Goal: Communication & Community: Answer question/provide support

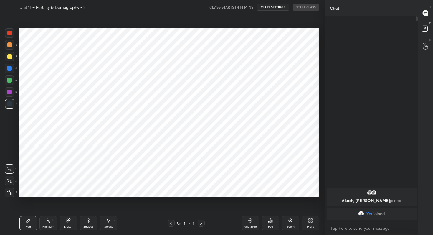
scroll to position [197, 301]
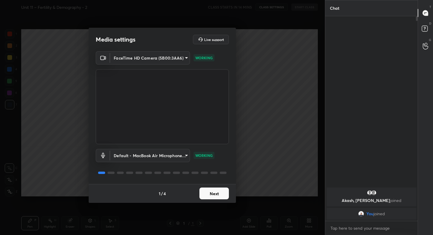
click at [213, 192] on button "Next" at bounding box center [213, 193] width 29 height 12
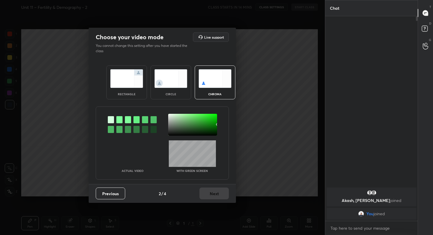
click at [125, 77] on img at bounding box center [126, 78] width 33 height 19
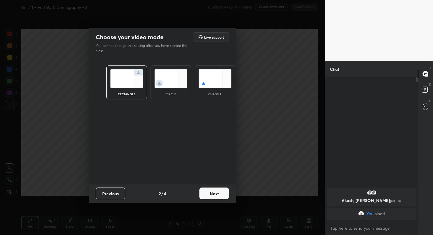
scroll to position [2, 2]
click at [218, 193] on button "Next" at bounding box center [213, 193] width 29 height 12
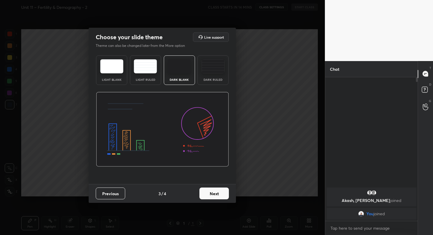
click at [218, 193] on button "Next" at bounding box center [213, 193] width 29 height 12
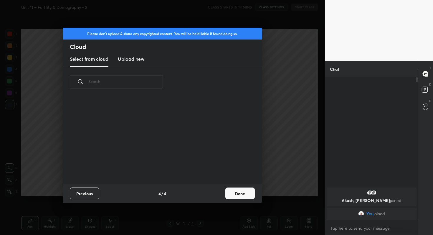
scroll to position [87, 189]
click at [133, 57] on h3 "Upload new" at bounding box center [131, 58] width 26 height 7
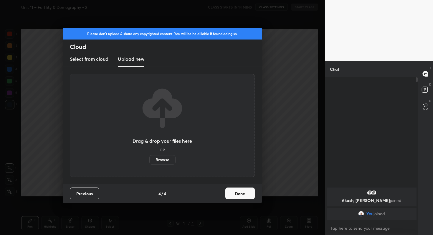
click at [162, 158] on label "Browse" at bounding box center [162, 159] width 26 height 9
click at [149, 158] on input "Browse" at bounding box center [149, 159] width 0 height 9
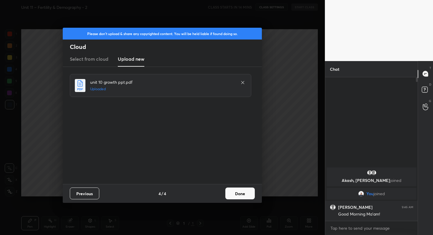
click at [247, 195] on button "Done" at bounding box center [239, 193] width 29 height 12
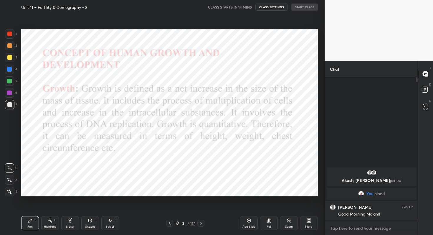
click at [348, 229] on textarea at bounding box center [371, 227] width 83 height 9
type textarea "x"
type textarea "G"
type textarea "x"
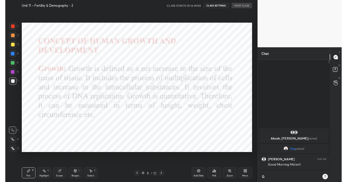
scroll to position [156, 91]
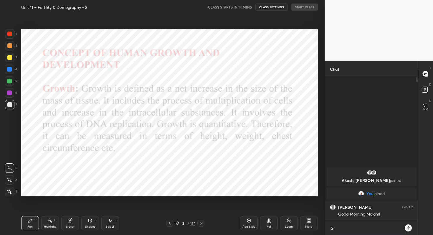
type textarea "Go"
type textarea "x"
type textarea "Goo"
type textarea "x"
type textarea "Good"
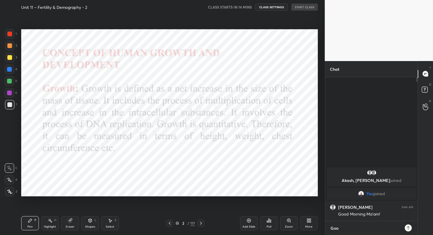
type textarea "x"
type textarea "Good"
type textarea "x"
type textarea "Good m"
type textarea "x"
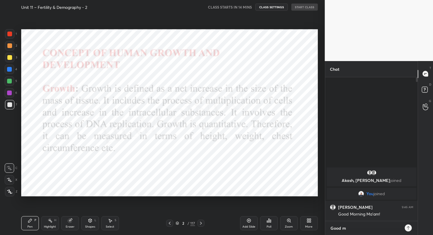
type textarea "Good mo"
type textarea "x"
type textarea "Good mor"
type textarea "x"
type textarea "Good morn"
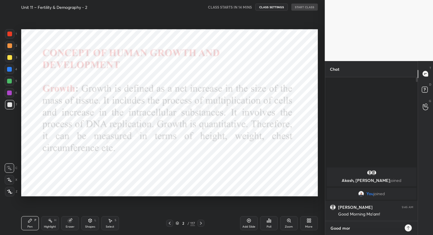
type textarea "x"
type textarea "Good morni"
type textarea "x"
type textarea "Good mornin"
type textarea "x"
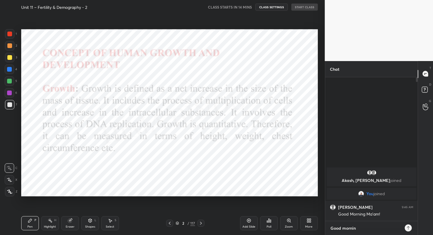
type textarea "Good morning"
type textarea "x"
type textarea "Good morning"
type textarea "x"
type textarea "Good morning S"
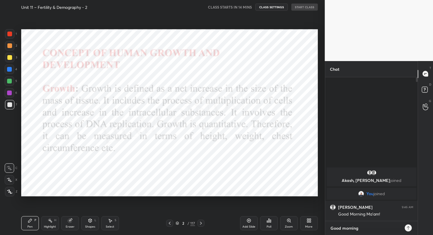
type textarea "x"
type textarea "Good morning So"
type textarea "x"
type textarea "Good morning Son"
type textarea "x"
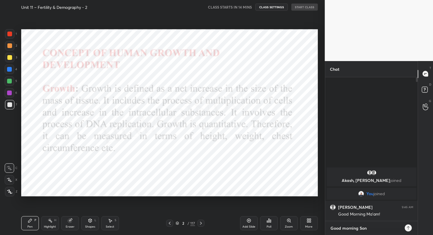
type textarea "Good morning [PERSON_NAME]"
type textarea "x"
type textarea "Good morning [PERSON_NAME]"
type textarea "x"
type textarea "Good morning [PERSON_NAME]"
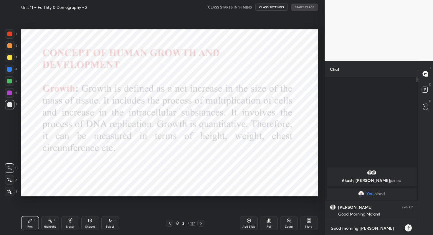
type textarea "x"
type textarea "Good morning [PERSON_NAME]"
click at [407, 228] on icon at bounding box center [407, 227] width 5 height 5
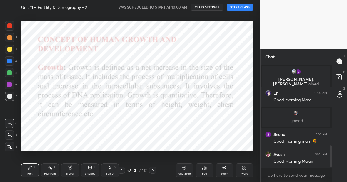
scroll to position [392, 0]
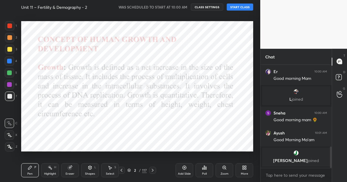
click at [237, 6] on button "START CLASS" at bounding box center [240, 7] width 26 height 7
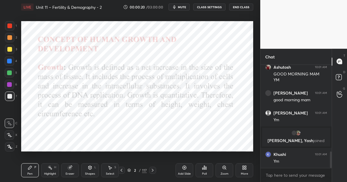
scroll to position [546, 0]
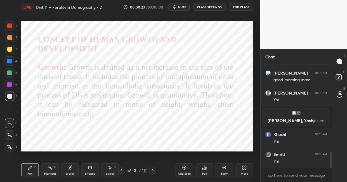
click at [143, 170] on div "117" at bounding box center [144, 170] width 5 height 5
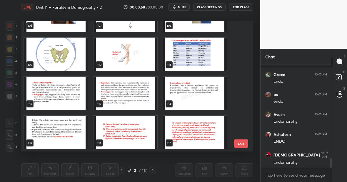
scroll to position [1006, 0]
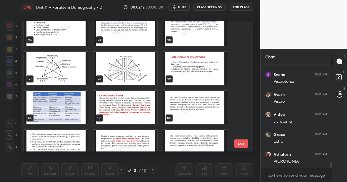
click at [47, 100] on img "grid" at bounding box center [56, 107] width 64 height 33
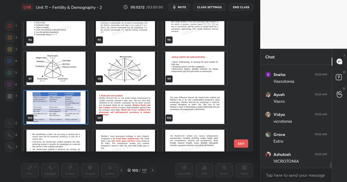
click at [47, 100] on img "grid" at bounding box center [56, 107] width 64 height 33
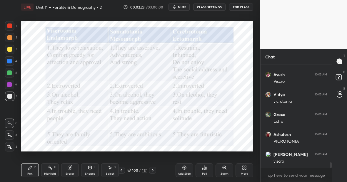
click at [122, 170] on icon at bounding box center [121, 170] width 5 height 5
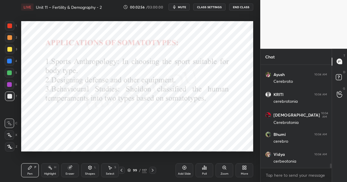
scroll to position [2242, 0]
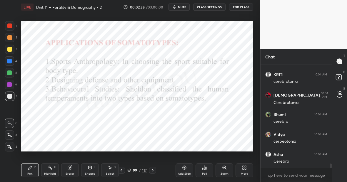
click at [12, 146] on div at bounding box center [9, 146] width 9 height 9
click at [12, 60] on div at bounding box center [9, 60] width 9 height 9
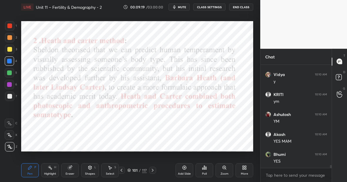
scroll to position [3582, 0]
click at [52, 167] on div "Highlight H" at bounding box center [50, 171] width 18 height 14
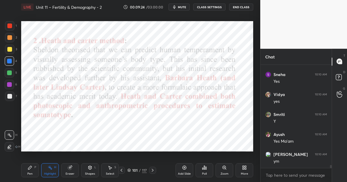
scroll to position [3662, 0]
click at [30, 173] on div "Pen" at bounding box center [29, 174] width 5 height 3
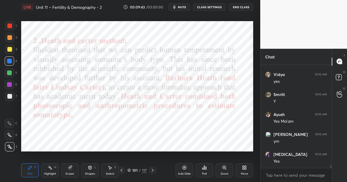
click at [70, 166] on icon at bounding box center [70, 168] width 5 height 5
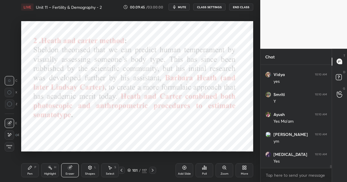
click at [14, 132] on div at bounding box center [9, 135] width 9 height 9
click at [31, 171] on div "Pen P" at bounding box center [30, 171] width 18 height 14
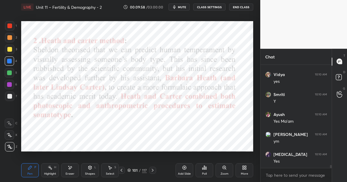
scroll to position [3682, 0]
click at [49, 173] on div "Highlight" at bounding box center [50, 174] width 12 height 3
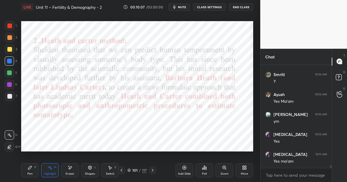
click at [33, 169] on div "Pen P" at bounding box center [30, 171] width 18 height 14
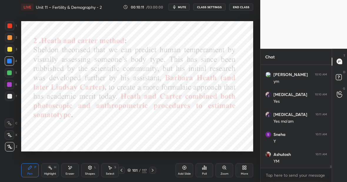
scroll to position [3742, 0]
click at [54, 169] on div "Highlight H" at bounding box center [50, 171] width 18 height 14
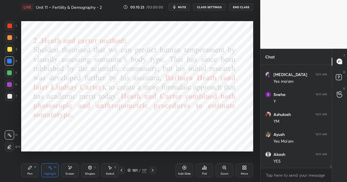
scroll to position [3782, 0]
click at [29, 171] on div "Pen P" at bounding box center [30, 171] width 18 height 14
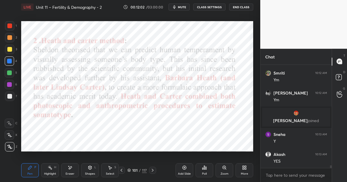
scroll to position [3757, 0]
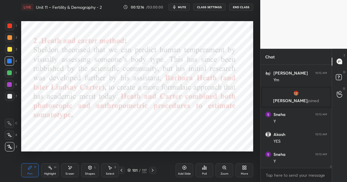
click at [10, 85] on div at bounding box center [9, 84] width 5 height 5
click at [10, 63] on div at bounding box center [9, 61] width 5 height 5
click at [55, 171] on div "Highlight H" at bounding box center [50, 171] width 18 height 14
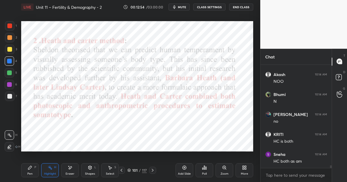
scroll to position [3957, 0]
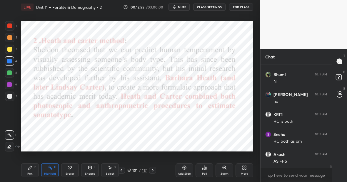
click at [30, 170] on icon at bounding box center [30, 168] width 5 height 5
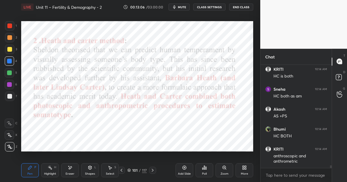
scroll to position [4023, 0]
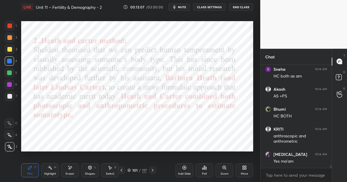
click at [25, 169] on div "Pen P" at bounding box center [30, 171] width 18 height 14
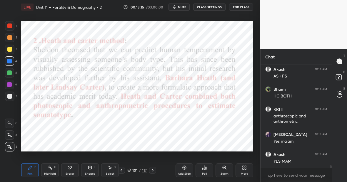
click at [54, 171] on div "Highlight H" at bounding box center [50, 171] width 18 height 14
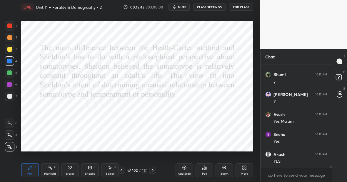
scroll to position [4421, 0]
click at [52, 173] on div "Highlight" at bounding box center [50, 174] width 12 height 3
click at [10, 72] on div at bounding box center [9, 73] width 5 height 5
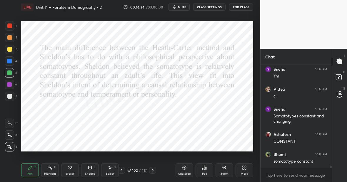
scroll to position [4687, 0]
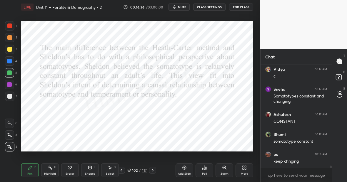
click at [11, 61] on div at bounding box center [9, 61] width 5 height 5
click at [70, 170] on div "Eraser" at bounding box center [70, 171] width 18 height 14
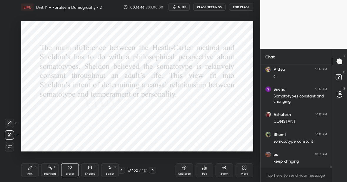
click at [30, 167] on icon at bounding box center [30, 168] width 5 height 5
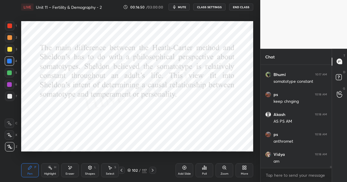
scroll to position [4767, 0]
click at [9, 29] on div at bounding box center [9, 25] width 9 height 9
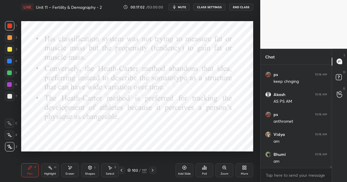
scroll to position [4787, 0]
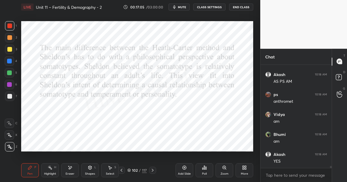
click at [50, 170] on icon at bounding box center [50, 168] width 5 height 5
click at [51, 173] on div "Highlight" at bounding box center [50, 174] width 12 height 3
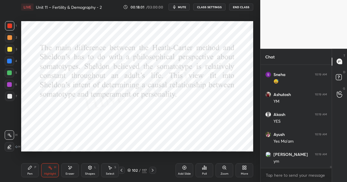
scroll to position [5093, 0]
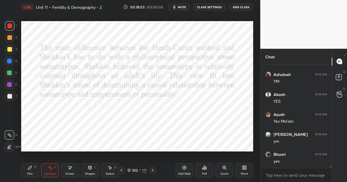
click at [51, 170] on div "Highlight H" at bounding box center [50, 171] width 18 height 14
click at [50, 171] on div "Highlight H" at bounding box center [50, 171] width 18 height 14
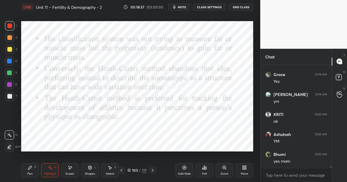
drag, startPoint x: 29, startPoint y: 171, endPoint x: 32, endPoint y: 168, distance: 4.4
click at [33, 168] on div "Pen P" at bounding box center [30, 171] width 18 height 14
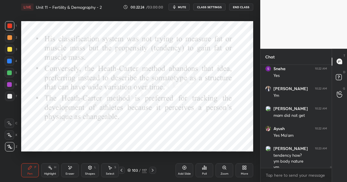
scroll to position [6345, 0]
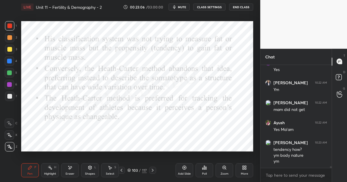
click at [52, 171] on div "Highlight H" at bounding box center [50, 171] width 18 height 14
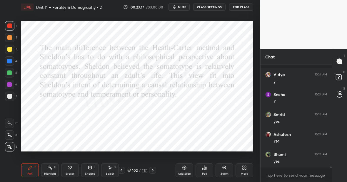
scroll to position [6545, 0]
click at [11, 72] on div at bounding box center [9, 73] width 5 height 5
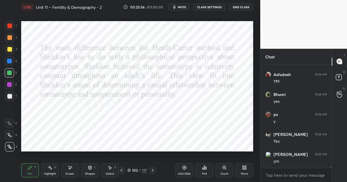
scroll to position [6585, 0]
click at [52, 169] on div "Highlight H" at bounding box center [50, 171] width 18 height 14
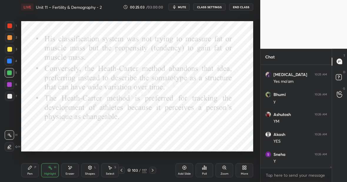
scroll to position [6725, 0]
click at [48, 169] on icon at bounding box center [50, 168] width 5 height 5
click at [29, 169] on div "Pen P" at bounding box center [30, 171] width 18 height 14
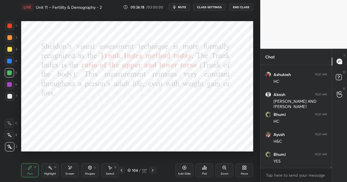
scroll to position [7526, 0]
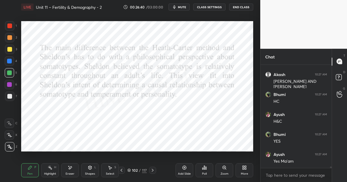
click at [73, 168] on div "Eraser" at bounding box center [70, 171] width 18 height 14
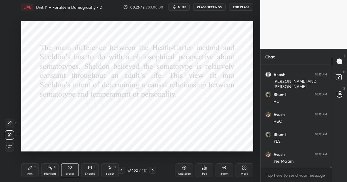
click at [29, 169] on div "Pen P" at bounding box center [30, 171] width 18 height 14
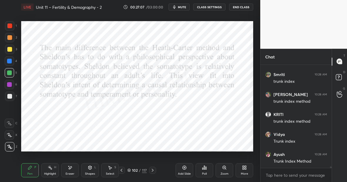
scroll to position [7746, 0]
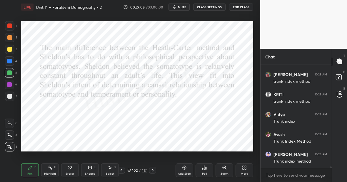
click at [70, 170] on icon at bounding box center [70, 168] width 5 height 5
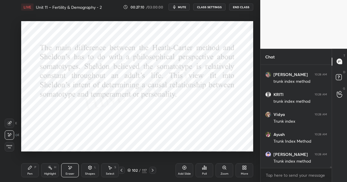
click at [31, 169] on icon at bounding box center [30, 168] width 5 height 5
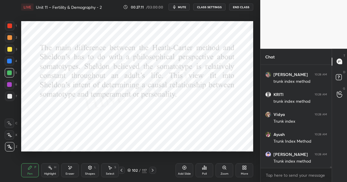
click at [11, 26] on div at bounding box center [9, 26] width 5 height 5
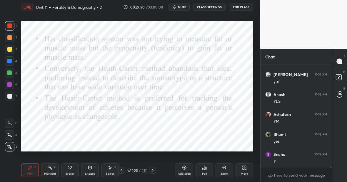
scroll to position [7886, 0]
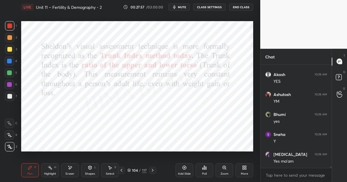
click at [12, 74] on div at bounding box center [9, 72] width 9 height 9
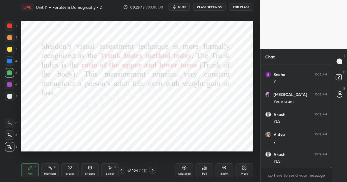
scroll to position [7966, 0]
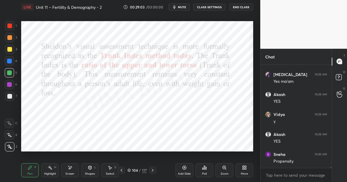
click at [51, 168] on icon at bounding box center [50, 168] width 5 height 5
click at [27, 169] on div "Pen P" at bounding box center [30, 171] width 18 height 14
click at [48, 172] on div "Highlight H" at bounding box center [50, 171] width 18 height 14
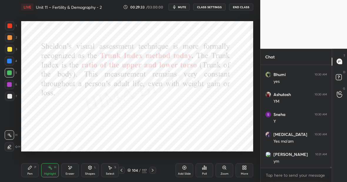
scroll to position [8106, 0]
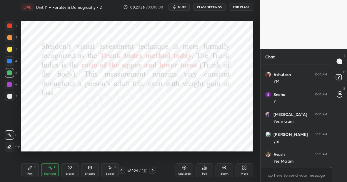
click at [51, 169] on div "Highlight H" at bounding box center [50, 171] width 18 height 14
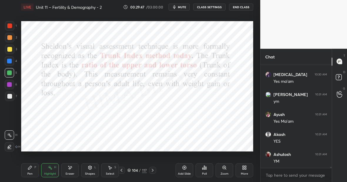
scroll to position [8166, 0]
click at [11, 84] on div at bounding box center [9, 84] width 5 height 5
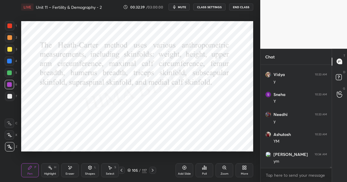
scroll to position [8703, 0]
click at [51, 172] on div "Highlight H" at bounding box center [50, 171] width 18 height 14
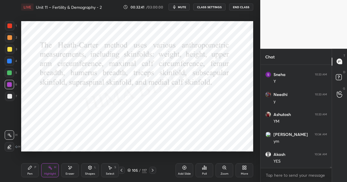
scroll to position [8723, 0]
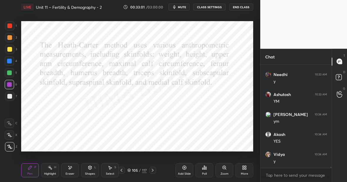
click at [184, 169] on icon at bounding box center [185, 168] width 4 height 4
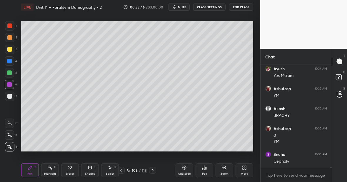
scroll to position [8929, 0]
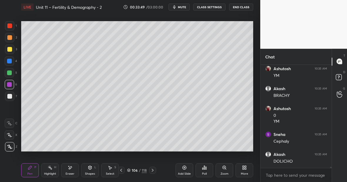
click at [11, 49] on div at bounding box center [9, 49] width 5 height 5
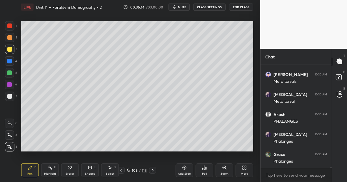
scroll to position [9269, 0]
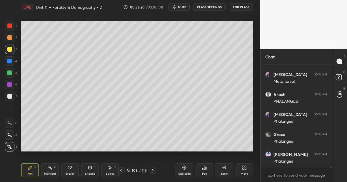
click at [77, 167] on div "Eraser" at bounding box center [70, 171] width 18 height 14
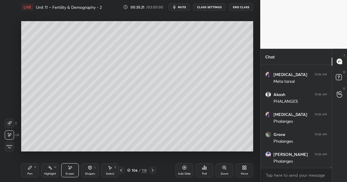
click at [35, 169] on div "Pen P" at bounding box center [30, 171] width 18 height 14
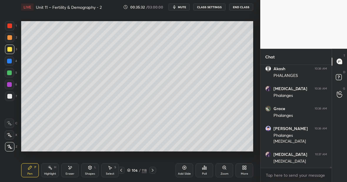
scroll to position [9315, 0]
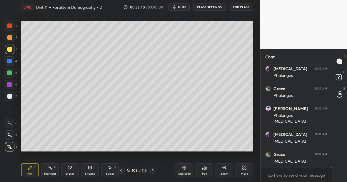
click at [185, 170] on div "Add Slide" at bounding box center [185, 171] width 18 height 14
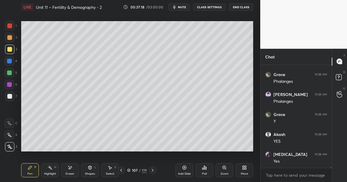
scroll to position [10121, 0]
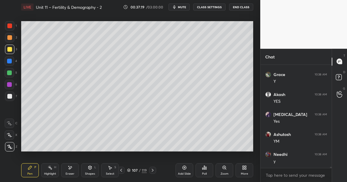
click at [187, 169] on div "Add Slide" at bounding box center [185, 171] width 18 height 14
click at [14, 95] on div "7" at bounding box center [11, 96] width 12 height 9
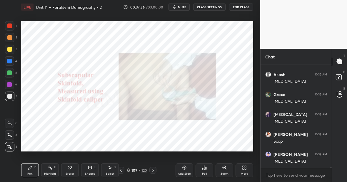
scroll to position [10321, 0]
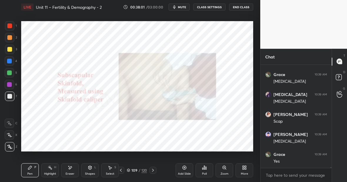
click at [9, 27] on div at bounding box center [9, 26] width 5 height 5
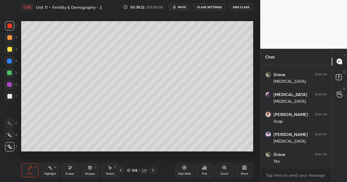
click at [12, 95] on div at bounding box center [9, 96] width 9 height 9
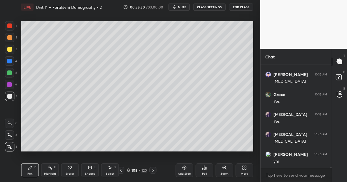
scroll to position [10421, 0]
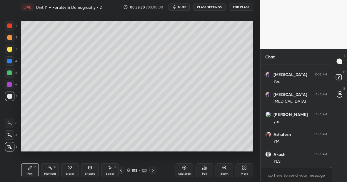
click at [55, 170] on div "Highlight H" at bounding box center [50, 171] width 18 height 14
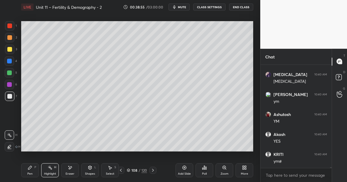
click at [27, 171] on div "Pen P" at bounding box center [30, 171] width 18 height 14
click at [10, 73] on div at bounding box center [9, 73] width 5 height 5
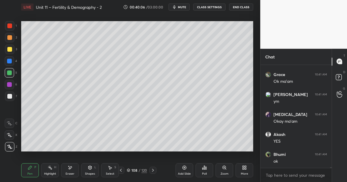
scroll to position [10821, 0]
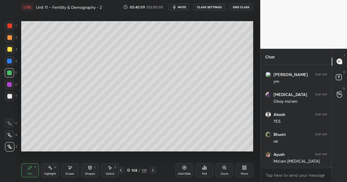
click at [121, 170] on icon at bounding box center [121, 170] width 2 height 3
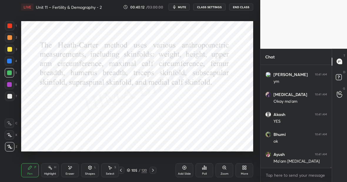
click at [153, 170] on icon at bounding box center [153, 170] width 2 height 3
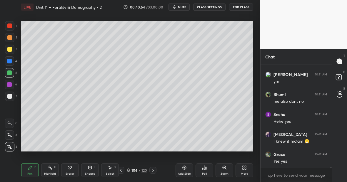
scroll to position [10942, 0]
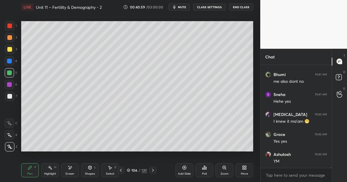
click at [52, 172] on div "Highlight H" at bounding box center [50, 171] width 18 height 14
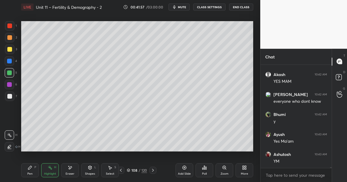
scroll to position [11122, 0]
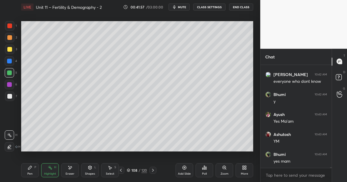
click at [31, 170] on div "Pen P" at bounding box center [30, 171] width 18 height 14
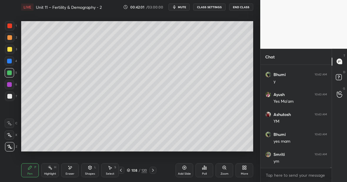
scroll to position [11162, 0]
click at [186, 168] on icon at bounding box center [184, 168] width 5 height 5
click at [10, 50] on div at bounding box center [9, 49] width 5 height 5
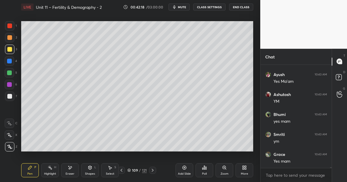
click at [11, 26] on div at bounding box center [9, 26] width 5 height 5
click at [74, 169] on div "Eraser" at bounding box center [70, 171] width 18 height 14
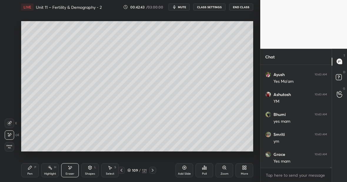
click at [29, 172] on div "Pen P" at bounding box center [30, 171] width 18 height 14
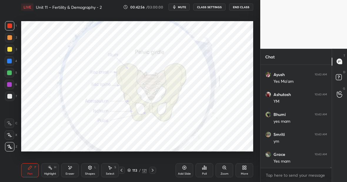
click at [15, 26] on div "1" at bounding box center [11, 25] width 12 height 9
click at [30, 169] on icon at bounding box center [30, 168] width 5 height 5
click at [8, 61] on div at bounding box center [9, 61] width 5 height 5
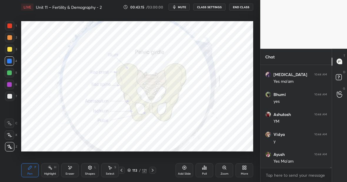
click at [77, 163] on div "Pen P Highlight H Eraser Shapes L Select S 113 / 121 Add Slide Poll Zoom More" at bounding box center [137, 171] width 232 height 24
click at [74, 161] on div "Pen P Highlight H Eraser Shapes L Select S 113 / 121 Add Slide Poll Zoom More" at bounding box center [137, 171] width 232 height 24
click at [76, 168] on div "Eraser" at bounding box center [70, 171] width 18 height 14
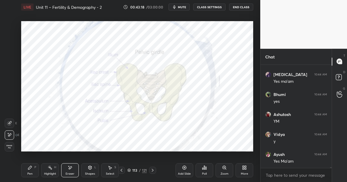
click at [37, 166] on div "Pen P" at bounding box center [30, 171] width 18 height 14
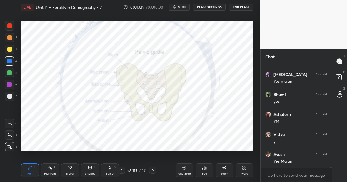
click at [8, 26] on div at bounding box center [9, 26] width 5 height 5
click at [12, 62] on div at bounding box center [9, 60] width 9 height 9
click at [11, 26] on div at bounding box center [9, 26] width 5 height 5
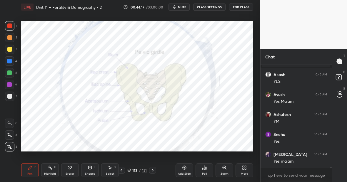
scroll to position [9466, 0]
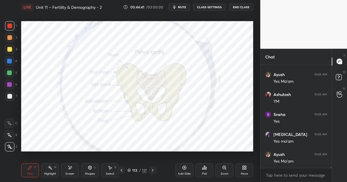
click at [53, 169] on div "Highlight H" at bounding box center [50, 171] width 18 height 14
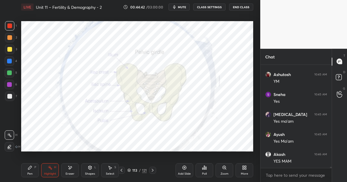
scroll to position [9506, 0]
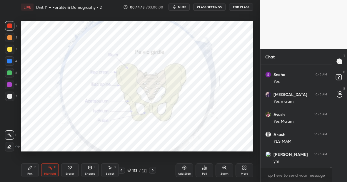
click at [32, 167] on div "Pen P" at bounding box center [30, 171] width 18 height 14
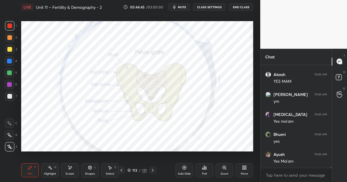
scroll to position [9586, 0]
click at [28, 171] on div "Pen P" at bounding box center [30, 171] width 18 height 14
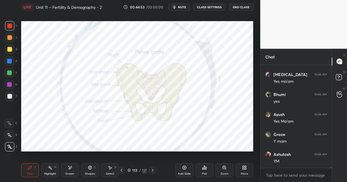
scroll to position [9626, 0]
click at [12, 72] on div at bounding box center [9, 72] width 9 height 9
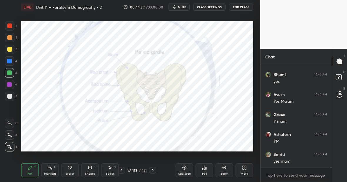
click at [11, 97] on div at bounding box center [9, 96] width 5 height 5
click at [11, 86] on div at bounding box center [9, 84] width 5 height 5
click at [74, 167] on div "Eraser" at bounding box center [70, 171] width 18 height 14
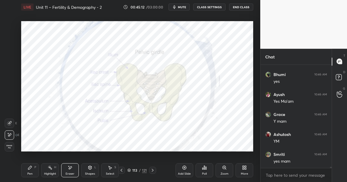
click at [34, 171] on div "Pen P" at bounding box center [30, 171] width 18 height 14
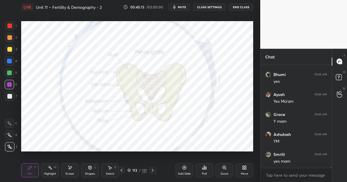
click at [12, 73] on div at bounding box center [9, 72] width 9 height 9
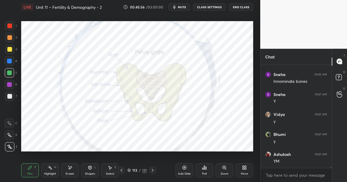
click at [51, 169] on div "Highlight H" at bounding box center [50, 171] width 18 height 14
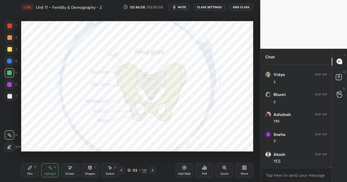
scroll to position [9826, 0]
click at [31, 169] on div "Pen P" at bounding box center [30, 171] width 18 height 14
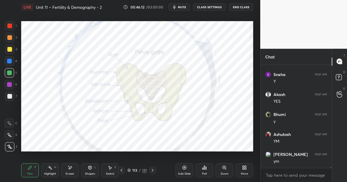
scroll to position [9886, 0]
click at [10, 73] on div at bounding box center [9, 73] width 5 height 5
click at [51, 173] on div "Highlight" at bounding box center [50, 174] width 12 height 3
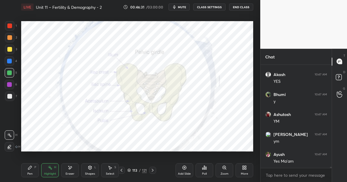
click at [10, 146] on icon at bounding box center [9, 146] width 3 height 3
click at [37, 167] on div "Pen P" at bounding box center [30, 171] width 18 height 14
click at [13, 87] on div at bounding box center [9, 84] width 9 height 9
click at [50, 170] on icon at bounding box center [50, 168] width 5 height 5
click at [30, 174] on div "Pen" at bounding box center [29, 174] width 5 height 3
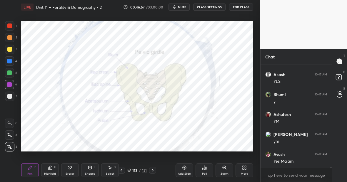
click at [11, 62] on div at bounding box center [9, 61] width 5 height 5
click at [53, 170] on div "Highlight H" at bounding box center [50, 171] width 18 height 14
click at [31, 170] on div "Pen P" at bounding box center [30, 171] width 18 height 14
click at [73, 169] on div "Eraser" at bounding box center [70, 171] width 18 height 14
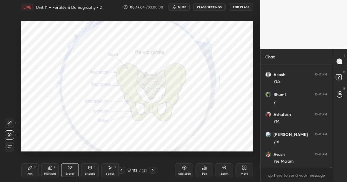
click at [32, 172] on div "Pen P" at bounding box center [30, 171] width 18 height 14
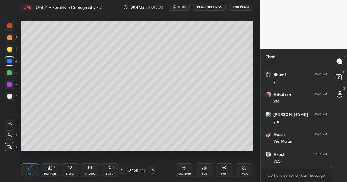
scroll to position [9926, 0]
click at [33, 171] on div "Pen P" at bounding box center [30, 171] width 18 height 14
click at [53, 170] on div "Highlight H" at bounding box center [50, 171] width 18 height 14
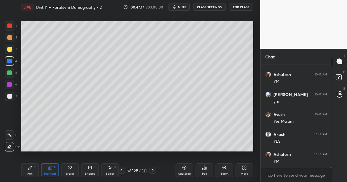
click at [11, 137] on div at bounding box center [9, 135] width 9 height 9
click at [31, 172] on div "Pen P" at bounding box center [30, 171] width 18 height 14
click at [11, 99] on div at bounding box center [9, 96] width 9 height 9
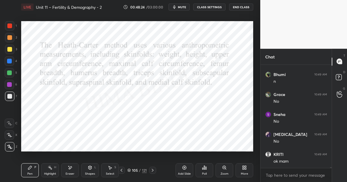
scroll to position [10332, 0]
click at [11, 62] on div at bounding box center [9, 61] width 5 height 5
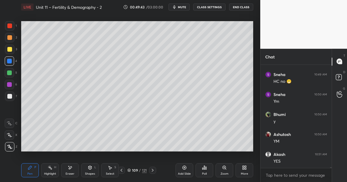
scroll to position [10432, 0]
click at [11, 73] on div at bounding box center [9, 73] width 5 height 5
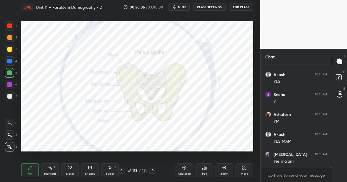
click at [34, 172] on div "Pen P" at bounding box center [30, 171] width 18 height 14
click at [51, 169] on div "Highlight H" at bounding box center [50, 171] width 18 height 14
click at [52, 171] on div "Highlight H" at bounding box center [50, 171] width 18 height 14
click at [31, 173] on div "Pen" at bounding box center [29, 174] width 5 height 3
click at [49, 171] on div "Highlight H" at bounding box center [50, 171] width 18 height 14
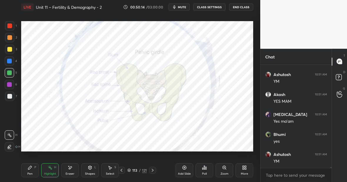
scroll to position [10552, 0]
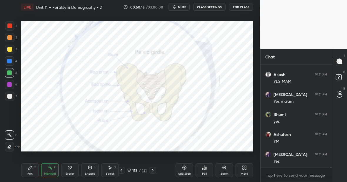
click at [34, 170] on div "Pen P" at bounding box center [30, 171] width 18 height 14
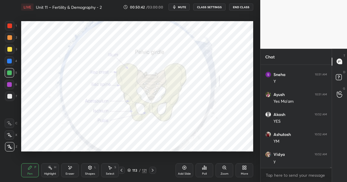
scroll to position [10792, 0]
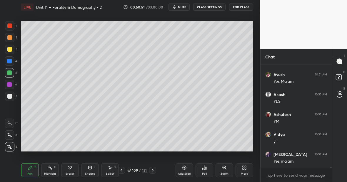
click at [52, 176] on div "Highlight" at bounding box center [50, 174] width 12 height 3
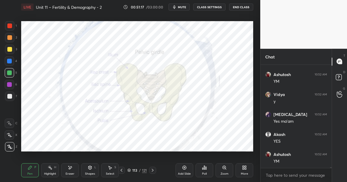
scroll to position [10852, 0]
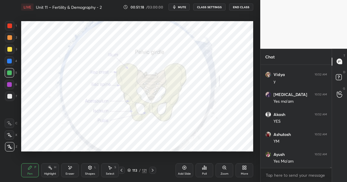
click at [7, 28] on div at bounding box center [9, 25] width 9 height 9
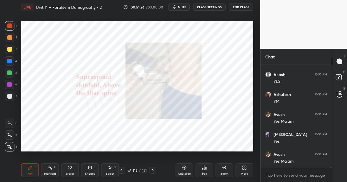
scroll to position [10912, 0]
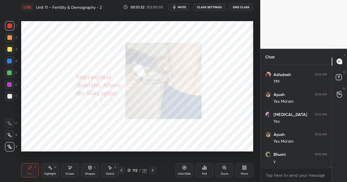
click at [9, 62] on div at bounding box center [9, 61] width 5 height 5
click at [73, 169] on div "Eraser" at bounding box center [70, 171] width 18 height 14
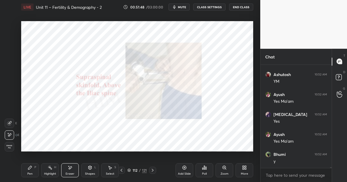
click at [32, 169] on div "Pen P" at bounding box center [30, 171] width 18 height 14
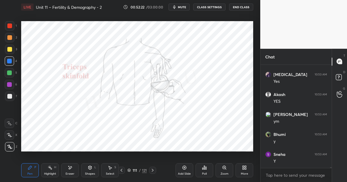
scroll to position [11032, 0]
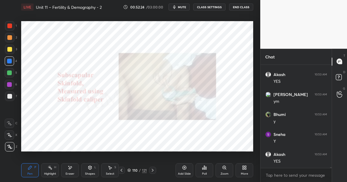
click at [49, 173] on div "Highlight" at bounding box center [50, 174] width 12 height 3
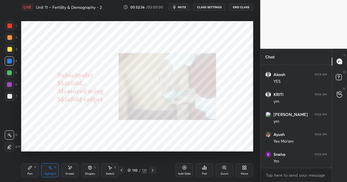
scroll to position [11212, 0]
click at [31, 174] on div "Pen" at bounding box center [29, 174] width 5 height 3
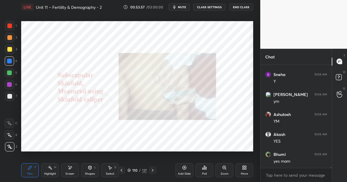
scroll to position [11378, 0]
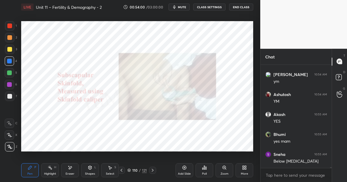
click at [72, 167] on div "Eraser" at bounding box center [70, 171] width 18 height 14
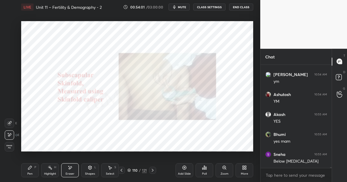
click at [36, 168] on div "Pen P" at bounding box center [30, 171] width 18 height 14
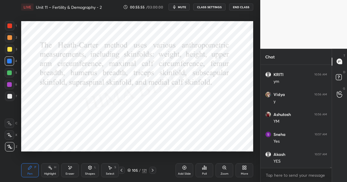
scroll to position [11057, 0]
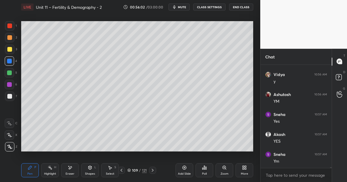
click at [189, 167] on div "Add Slide" at bounding box center [185, 171] width 18 height 14
click at [12, 49] on div at bounding box center [9, 49] width 9 height 9
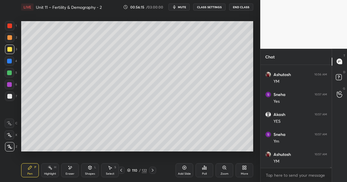
click at [10, 27] on div at bounding box center [9, 26] width 5 height 5
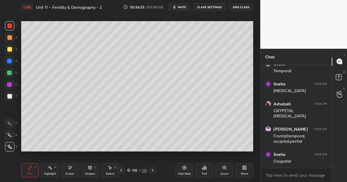
scroll to position [11253, 0]
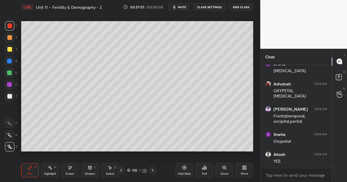
click at [184, 167] on icon at bounding box center [185, 168] width 2 height 2
click at [11, 49] on div at bounding box center [9, 49] width 5 height 5
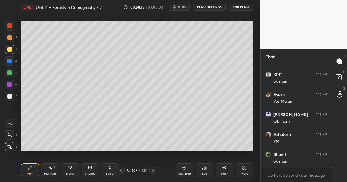
scroll to position [11494, 0]
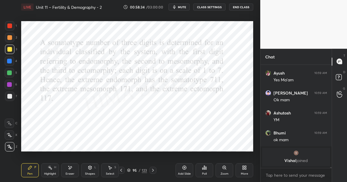
click at [13, 26] on div at bounding box center [9, 25] width 9 height 9
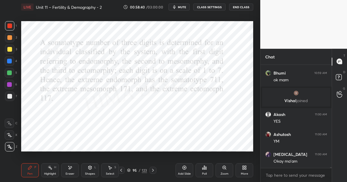
scroll to position [11408, 0]
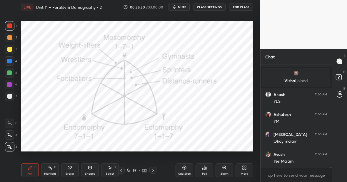
drag, startPoint x: 47, startPoint y: 173, endPoint x: 50, endPoint y: 171, distance: 3.6
click at [51, 169] on div "Highlight H" at bounding box center [50, 171] width 18 height 14
click at [178, 20] on div "Setting up your live class Poll for secs No correct answer Start poll" at bounding box center [137, 86] width 237 height 145
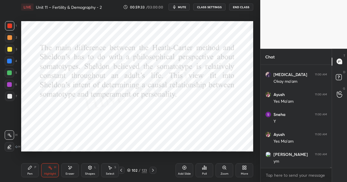
scroll to position [11488, 0]
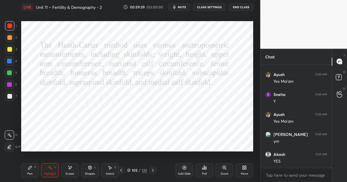
click at [27, 168] on div "Pen P" at bounding box center [30, 171] width 18 height 14
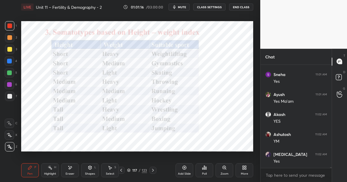
scroll to position [11668, 0]
drag, startPoint x: 48, startPoint y: 171, endPoint x: 51, endPoint y: 169, distance: 3.9
click at [52, 168] on div "Highlight H" at bounding box center [50, 171] width 18 height 14
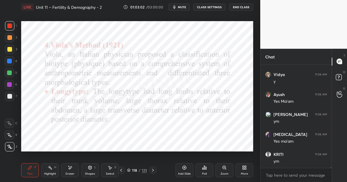
scroll to position [12213, 0]
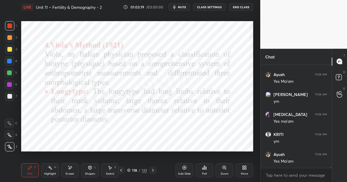
click at [188, 168] on div "Add Slide" at bounding box center [185, 171] width 18 height 14
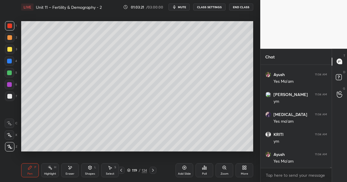
click at [11, 50] on div at bounding box center [9, 49] width 5 height 5
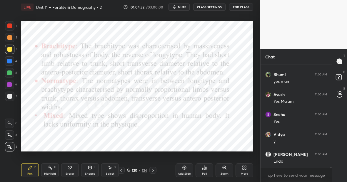
scroll to position [13114, 0]
click at [12, 59] on div at bounding box center [9, 60] width 9 height 9
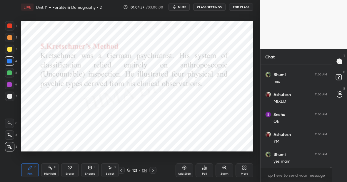
scroll to position [13214, 0]
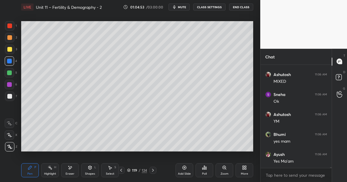
click at [32, 172] on div "Pen P" at bounding box center [30, 171] width 18 height 14
click at [11, 97] on div at bounding box center [9, 96] width 5 height 5
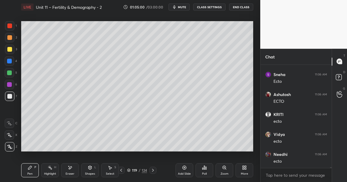
scroll to position [13354, 0]
click at [77, 166] on div "Eraser" at bounding box center [70, 171] width 18 height 14
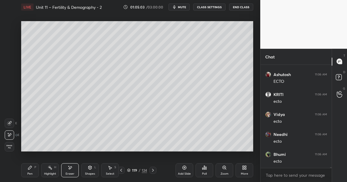
scroll to position [13374, 0]
click at [28, 169] on div "Pen P" at bounding box center [30, 171] width 18 height 14
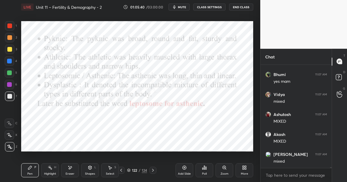
scroll to position [13720, 0]
click at [9, 85] on div at bounding box center [9, 84] width 5 height 5
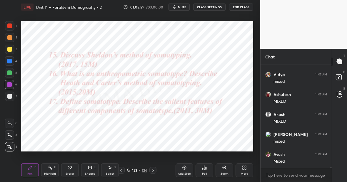
click at [11, 61] on div at bounding box center [9, 60] width 9 height 9
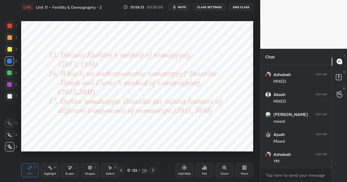
click at [50, 170] on div "Highlight H" at bounding box center [50, 171] width 18 height 14
click at [27, 171] on div "Pen P" at bounding box center [30, 171] width 18 height 14
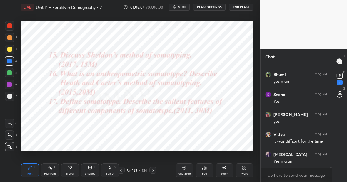
scroll to position [13631, 0]
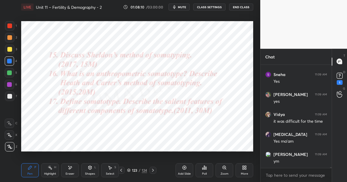
click at [11, 27] on div at bounding box center [9, 26] width 5 height 5
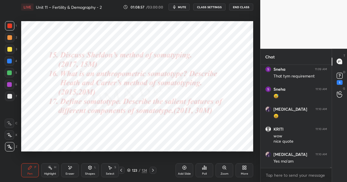
scroll to position [13798, 0]
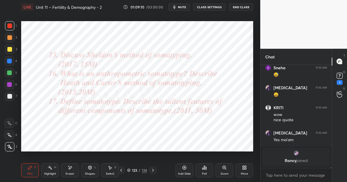
click at [10, 61] on div at bounding box center [9, 61] width 5 height 5
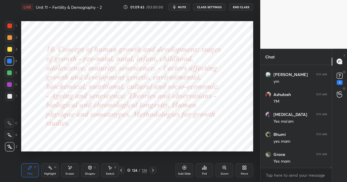
scroll to position [13936, 0]
click at [244, 169] on icon at bounding box center [243, 168] width 1 height 1
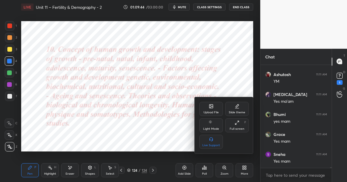
scroll to position [13956, 0]
click at [213, 106] on icon at bounding box center [212, 107] width 4 height 4
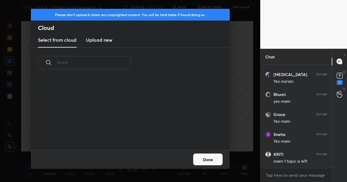
scroll to position [72, 189]
click at [242, 90] on div "Please don't upload & share any copyrighted content. You will be held liable if…" at bounding box center [130, 91] width 260 height 182
click at [207, 161] on button "Done" at bounding box center [207, 160] width 29 height 12
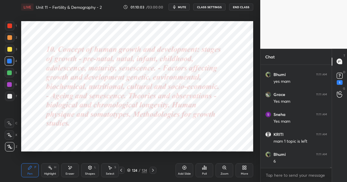
click at [11, 63] on div at bounding box center [9, 61] width 5 height 5
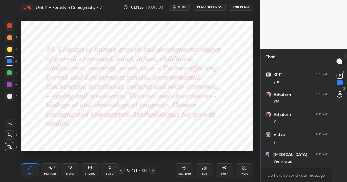
click at [11, 61] on div at bounding box center [9, 61] width 5 height 5
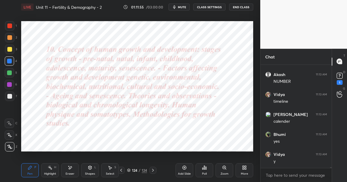
scroll to position [14277, 0]
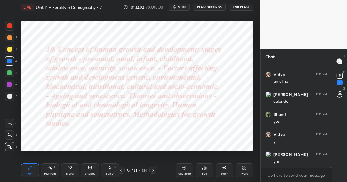
click at [11, 26] on div at bounding box center [9, 26] width 5 height 5
click at [12, 71] on div at bounding box center [9, 72] width 9 height 9
click at [71, 168] on icon at bounding box center [70, 168] width 5 height 5
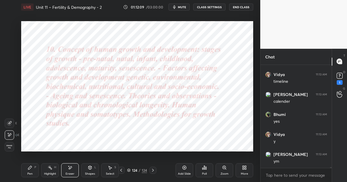
click at [29, 168] on icon at bounding box center [30, 168] width 4 height 4
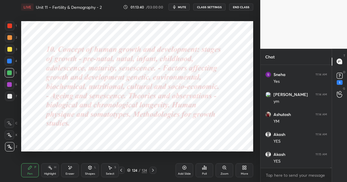
scroll to position [14477, 0]
click at [47, 173] on div "Highlight" at bounding box center [50, 174] width 12 height 3
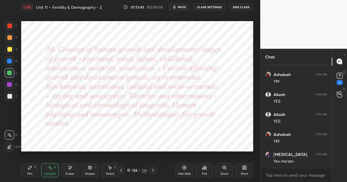
scroll to position [14517, 0]
click at [29, 170] on div "Pen P" at bounding box center [30, 171] width 18 height 14
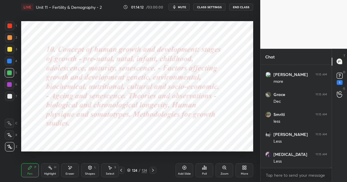
scroll to position [14717, 0]
click at [31, 168] on icon at bounding box center [30, 168] width 5 height 5
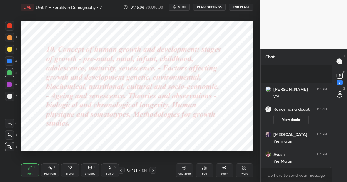
click at [186, 168] on icon at bounding box center [185, 168] width 4 height 4
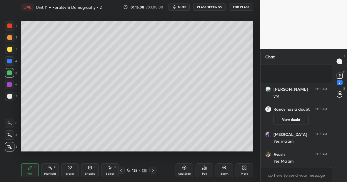
click at [11, 48] on div at bounding box center [9, 49] width 5 height 5
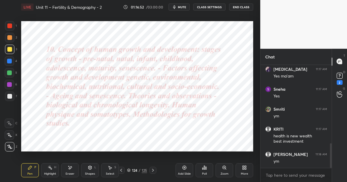
scroll to position [328, 0]
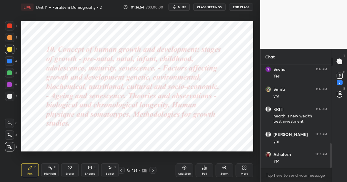
click at [143, 171] on div "125" at bounding box center [144, 170] width 5 height 5
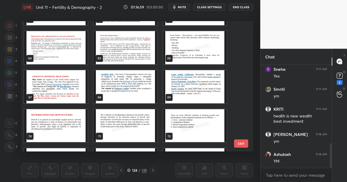
scroll to position [776, 0]
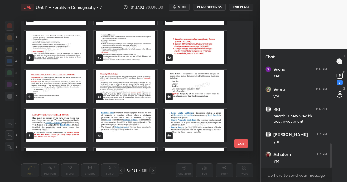
click at [71, 88] on img "grid" at bounding box center [56, 86] width 64 height 33
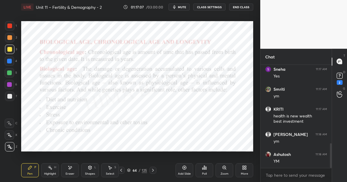
click at [11, 72] on div at bounding box center [9, 73] width 5 height 5
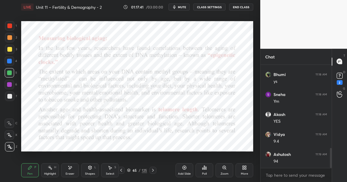
scroll to position [453, 0]
click at [186, 170] on icon at bounding box center [184, 168] width 5 height 5
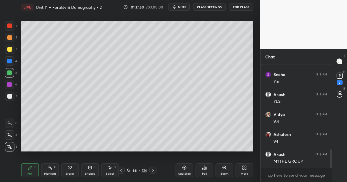
scroll to position [473, 0]
click at [11, 49] on div at bounding box center [9, 49] width 5 height 5
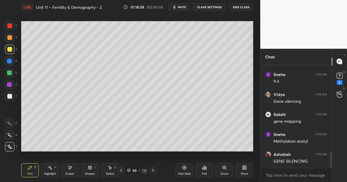
scroll to position [574, 0]
click at [53, 170] on div "Highlight H" at bounding box center [50, 171] width 18 height 14
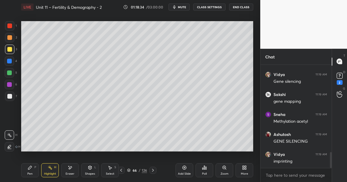
click at [32, 168] on div "Pen P" at bounding box center [30, 171] width 18 height 14
click at [11, 73] on div at bounding box center [9, 73] width 5 height 5
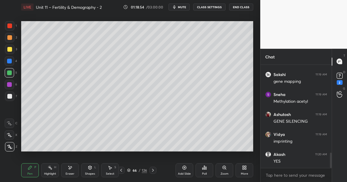
click at [10, 73] on div at bounding box center [9, 73] width 5 height 5
click at [10, 27] on div at bounding box center [9, 26] width 5 height 5
click at [11, 52] on div at bounding box center [9, 49] width 9 height 9
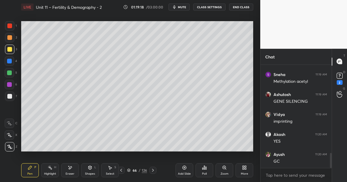
scroll to position [634, 0]
click at [71, 167] on icon at bounding box center [70, 168] width 3 height 3
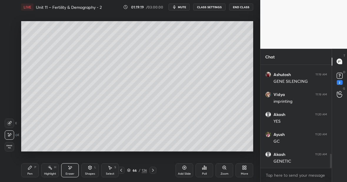
scroll to position [654, 0]
click at [31, 168] on div "Pen P" at bounding box center [30, 171] width 18 height 14
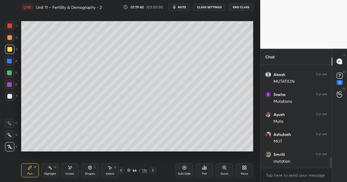
scroll to position [874, 0]
click at [50, 172] on div "Highlight H" at bounding box center [50, 171] width 18 height 14
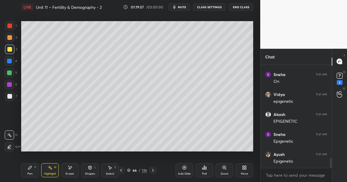
scroll to position [994, 0]
click at [11, 74] on div at bounding box center [9, 73] width 5 height 5
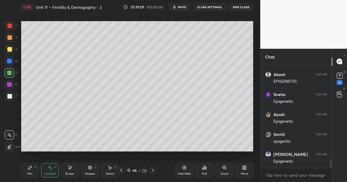
click at [31, 168] on icon at bounding box center [30, 168] width 5 height 5
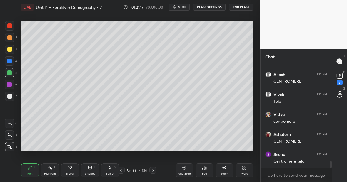
scroll to position [1525, 0]
click at [56, 171] on div "Highlight H" at bounding box center [50, 171] width 18 height 14
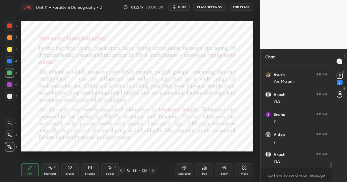
scroll to position [1705, 0]
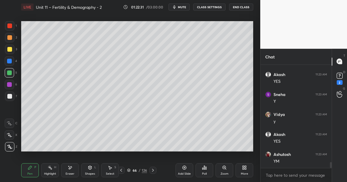
click at [11, 50] on div at bounding box center [9, 49] width 5 height 5
click at [12, 26] on div at bounding box center [9, 26] width 5 height 5
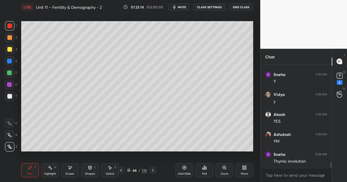
scroll to position [1745, 0]
click at [11, 49] on div at bounding box center [9, 49] width 5 height 5
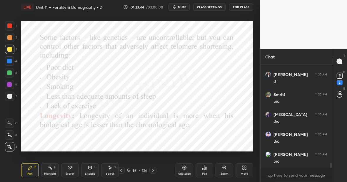
scroll to position [1985, 0]
click at [11, 63] on div at bounding box center [9, 60] width 9 height 9
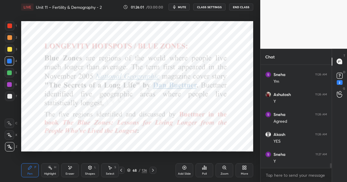
scroll to position [2251, 0]
click at [12, 26] on div at bounding box center [9, 25] width 9 height 9
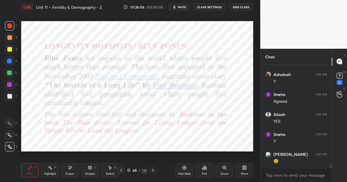
click at [11, 61] on div at bounding box center [9, 61] width 5 height 5
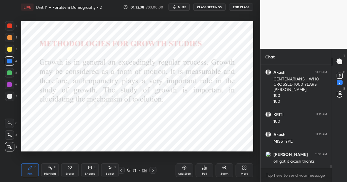
scroll to position [3191, 0]
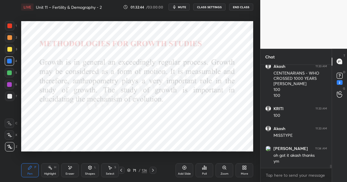
click at [245, 169] on icon at bounding box center [245, 168] width 1 height 1
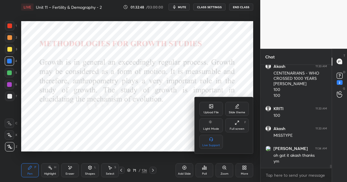
click at [134, 121] on div at bounding box center [173, 91] width 347 height 182
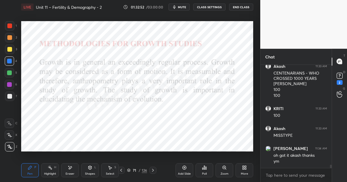
click at [11, 26] on div at bounding box center [9, 26] width 5 height 5
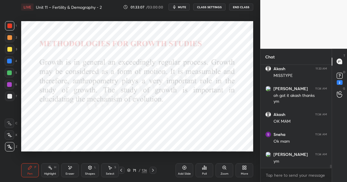
scroll to position [3271, 0]
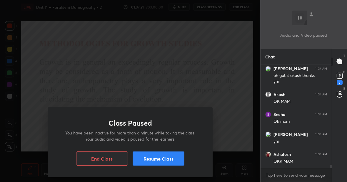
click at [152, 159] on button "Resume Class" at bounding box center [159, 159] width 52 height 14
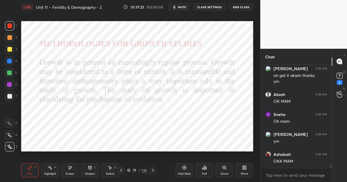
click at [246, 169] on icon at bounding box center [245, 168] width 1 height 1
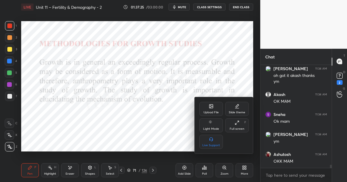
click at [147, 126] on div at bounding box center [173, 91] width 347 height 182
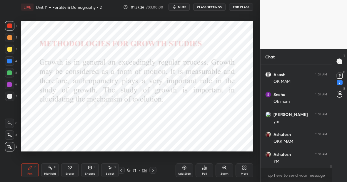
click at [144, 169] on div "126" at bounding box center [144, 170] width 5 height 5
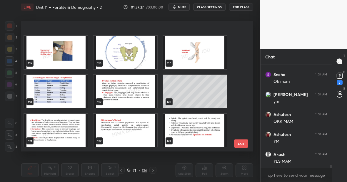
scroll to position [1512, 0]
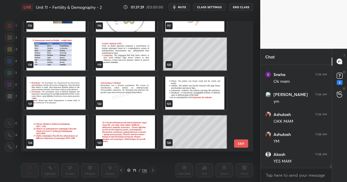
click at [124, 136] on img "grid" at bounding box center [126, 132] width 64 height 33
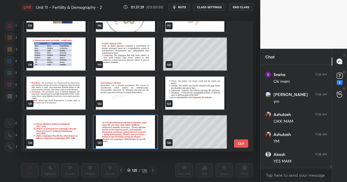
click at [124, 136] on img "grid" at bounding box center [126, 132] width 64 height 33
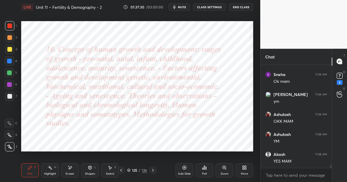
click at [246, 169] on icon at bounding box center [244, 168] width 5 height 5
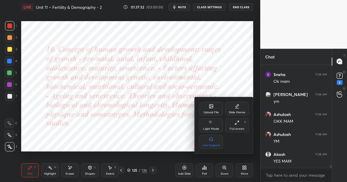
click at [210, 106] on icon at bounding box center [212, 107] width 4 height 4
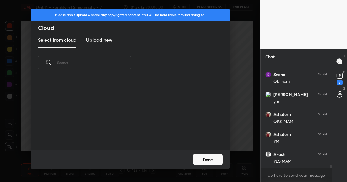
scroll to position [72, 189]
click at [91, 42] on h3 "Upload new" at bounding box center [99, 39] width 26 height 7
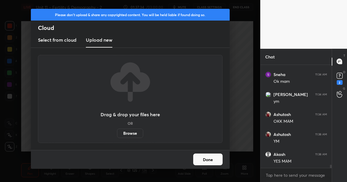
click at [129, 132] on label "Browse" at bounding box center [130, 133] width 26 height 9
click at [117, 132] on input "Browse" at bounding box center [117, 133] width 0 height 9
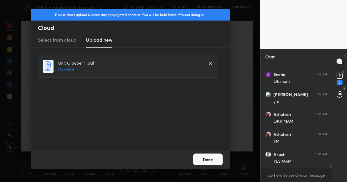
click at [212, 163] on button "Done" at bounding box center [207, 160] width 29 height 12
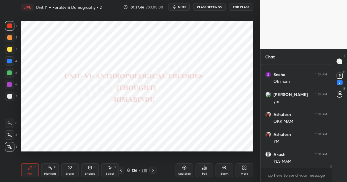
click at [144, 170] on div "318" at bounding box center [145, 170] width 6 height 5
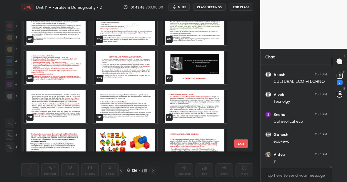
scroll to position [2694, 0]
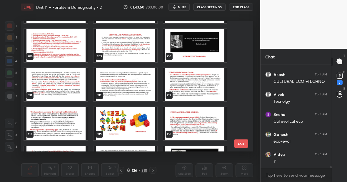
click at [62, 59] on img "grid" at bounding box center [56, 45] width 64 height 33
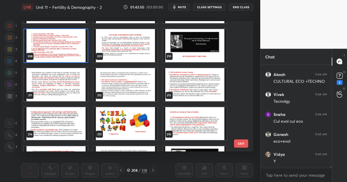
click at [62, 59] on img "grid" at bounding box center [56, 45] width 64 height 33
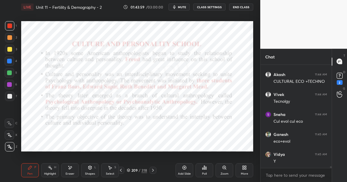
click at [10, 61] on div at bounding box center [9, 61] width 5 height 5
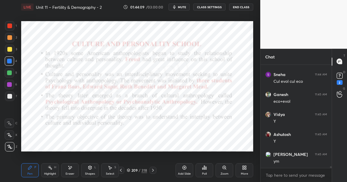
scroll to position [5783, 0]
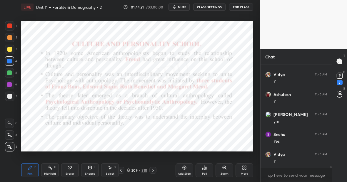
click at [184, 170] on icon at bounding box center [184, 168] width 5 height 5
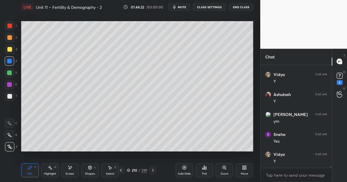
click at [10, 50] on div at bounding box center [9, 49] width 5 height 5
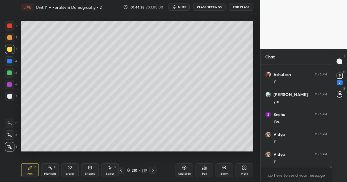
click at [9, 26] on div at bounding box center [9, 26] width 5 height 5
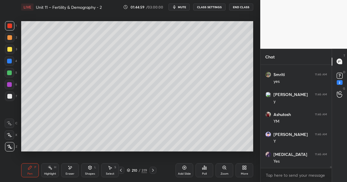
scroll to position [6003, 0]
click at [11, 94] on div at bounding box center [9, 96] width 5 height 5
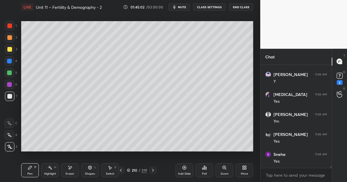
scroll to position [6063, 0]
click at [72, 167] on icon at bounding box center [70, 168] width 5 height 5
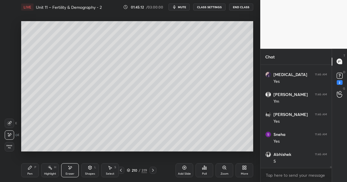
click at [30, 168] on icon at bounding box center [30, 168] width 4 height 4
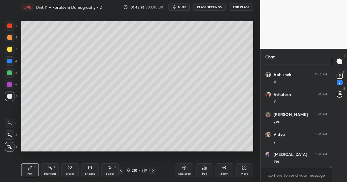
scroll to position [6163, 0]
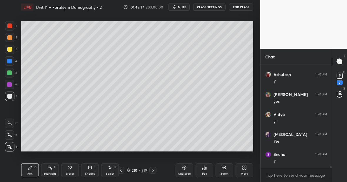
click at [12, 26] on div at bounding box center [9, 26] width 5 height 5
click at [54, 173] on div "Highlight" at bounding box center [50, 174] width 12 height 3
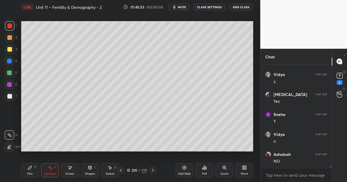
scroll to position [6223, 0]
click at [31, 172] on div "Pen P" at bounding box center [30, 171] width 18 height 14
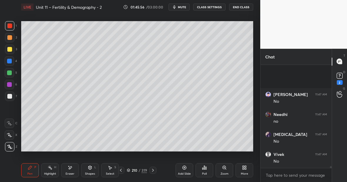
scroll to position [6363, 0]
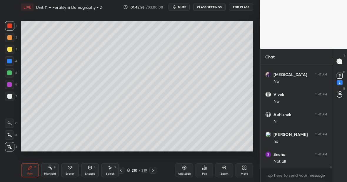
click at [32, 172] on div "Pen P" at bounding box center [30, 171] width 18 height 14
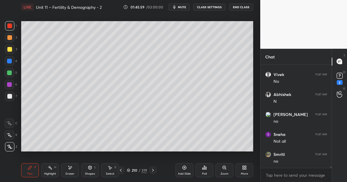
scroll to position [6403, 0]
click at [75, 168] on div "Eraser" at bounding box center [70, 171] width 18 height 14
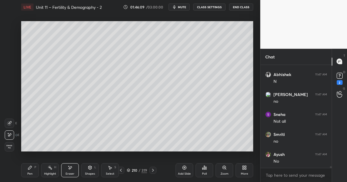
click at [32, 172] on div "Pen P" at bounding box center [30, 171] width 18 height 14
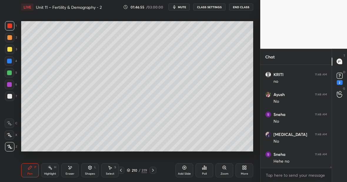
scroll to position [6623, 0]
click at [53, 170] on div "Highlight H" at bounding box center [50, 171] width 18 height 14
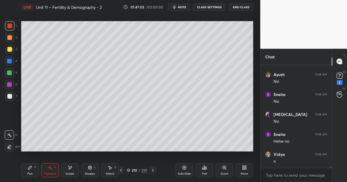
scroll to position [6643, 0]
click at [31, 167] on icon at bounding box center [30, 168] width 5 height 5
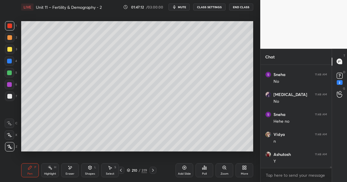
click at [12, 98] on div at bounding box center [9, 96] width 9 height 9
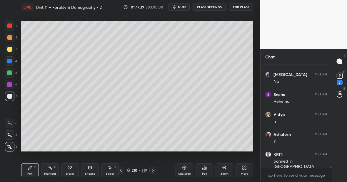
click at [52, 171] on div "Highlight H" at bounding box center [50, 171] width 18 height 14
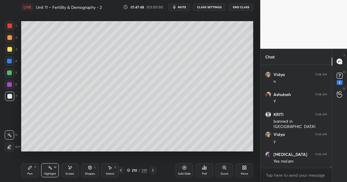
scroll to position [6723, 0]
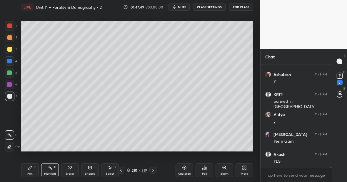
click at [35, 169] on div "P" at bounding box center [35, 167] width 2 height 3
click at [71, 170] on icon at bounding box center [70, 168] width 5 height 5
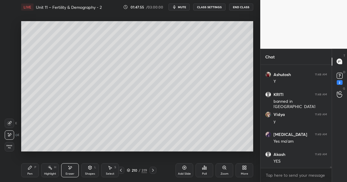
click at [31, 169] on icon at bounding box center [30, 168] width 5 height 5
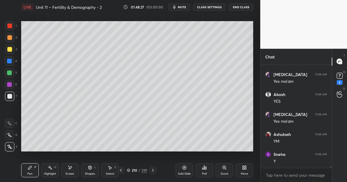
scroll to position [6803, 0]
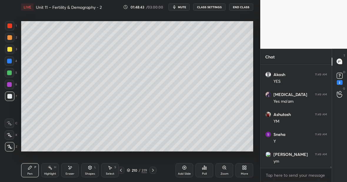
click at [70, 173] on div "Eraser" at bounding box center [70, 174] width 9 height 3
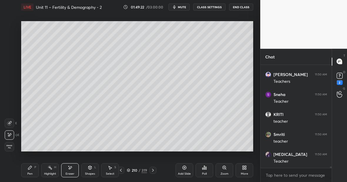
scroll to position [7064, 0]
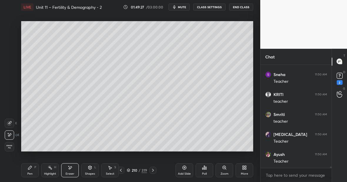
click at [186, 168] on icon at bounding box center [185, 168] width 4 height 4
click at [33, 167] on div "Pen P" at bounding box center [30, 171] width 18 height 14
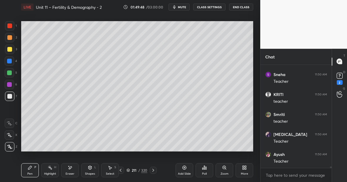
click at [11, 48] on div at bounding box center [9, 49] width 5 height 5
click at [9, 50] on div at bounding box center [9, 49] width 5 height 5
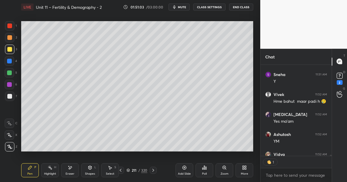
scroll to position [2, 2]
click at [12, 48] on div at bounding box center [9, 49] width 9 height 9
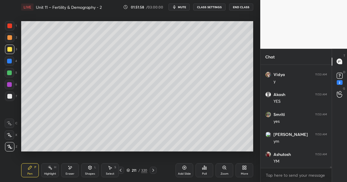
scroll to position [7644, 0]
click at [8, 28] on div at bounding box center [9, 25] width 9 height 9
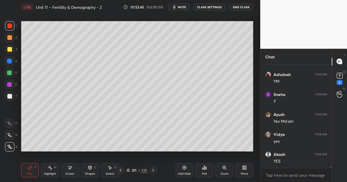
scroll to position [7724, 0]
click at [11, 49] on div at bounding box center [9, 49] width 5 height 5
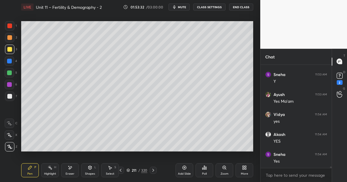
click at [11, 72] on div at bounding box center [9, 73] width 5 height 5
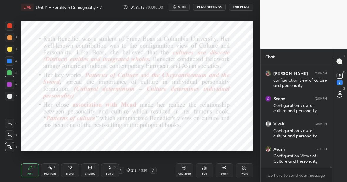
scroll to position [6550, 0]
click at [52, 172] on div "Highlight H" at bounding box center [50, 171] width 18 height 14
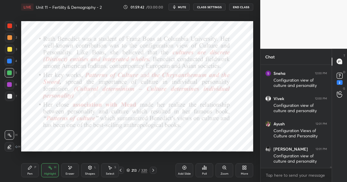
click at [35, 169] on div "Pen P" at bounding box center [30, 171] width 18 height 14
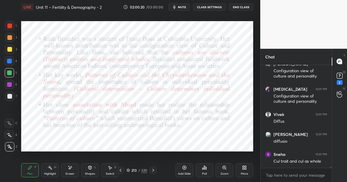
scroll to position [6671, 0]
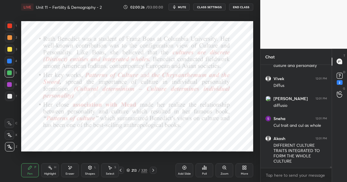
click at [186, 169] on icon at bounding box center [184, 168] width 5 height 5
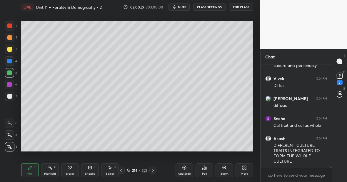
click at [11, 50] on div at bounding box center [9, 49] width 5 height 5
click at [10, 61] on div at bounding box center [9, 61] width 5 height 5
click at [10, 94] on div at bounding box center [9, 96] width 5 height 5
click at [12, 27] on div at bounding box center [9, 26] width 5 height 5
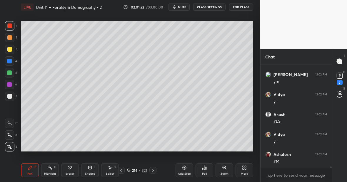
scroll to position [6831, 0]
click at [11, 71] on div at bounding box center [9, 73] width 5 height 5
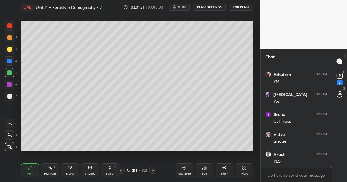
scroll to position [6911, 0]
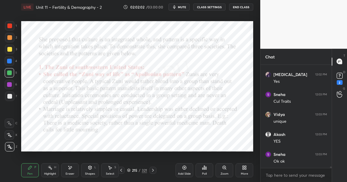
click at [145, 169] on div "321" at bounding box center [144, 170] width 5 height 5
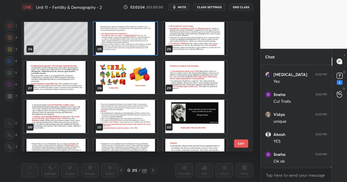
scroll to position [2778, 0]
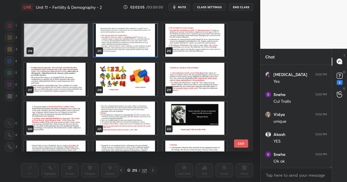
click at [127, 75] on img "grid" at bounding box center [126, 79] width 64 height 33
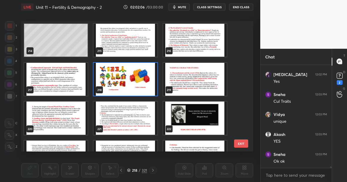
click at [127, 75] on img "grid" at bounding box center [126, 79] width 64 height 33
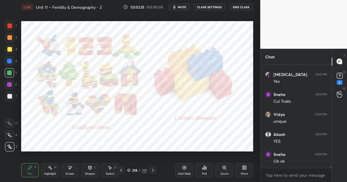
scroll to position [6931, 0]
click at [10, 29] on div at bounding box center [9, 25] width 9 height 9
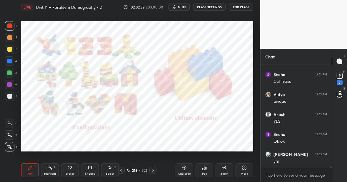
click at [13, 60] on div "4" at bounding box center [11, 60] width 12 height 9
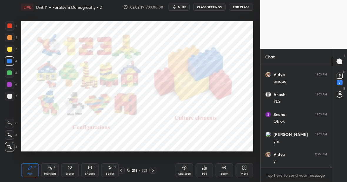
click at [53, 169] on div "Highlight H" at bounding box center [50, 171] width 18 height 14
click at [31, 171] on div "Pen P" at bounding box center [30, 171] width 18 height 14
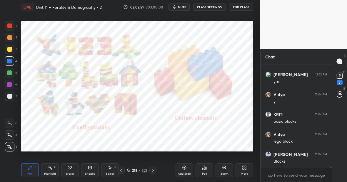
click at [53, 171] on div "Highlight H" at bounding box center [50, 171] width 18 height 14
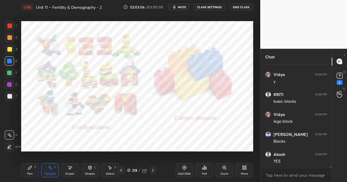
click at [30, 172] on div "Pen P" at bounding box center [30, 171] width 18 height 14
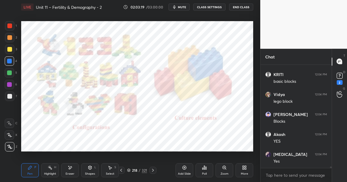
click at [11, 74] on div at bounding box center [9, 73] width 5 height 5
click at [56, 166] on div "Highlight H" at bounding box center [50, 171] width 18 height 14
click at [73, 170] on div "Eraser" at bounding box center [70, 171] width 18 height 14
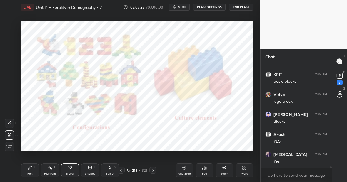
click at [30, 177] on div "Pen P Highlight H Eraser Shapes L Select S 218 / 321 Add Slide Poll Zoom More" at bounding box center [137, 171] width 232 height 24
click at [32, 161] on div "Pen P Highlight H Eraser Shapes L Select S 218 / 321 Add Slide Poll Zoom More" at bounding box center [137, 171] width 232 height 24
click at [33, 167] on div "Pen P" at bounding box center [30, 171] width 18 height 14
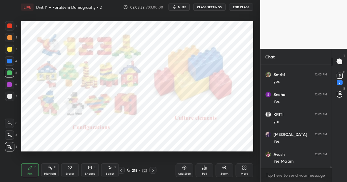
scroll to position [7271, 0]
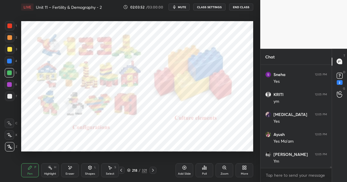
click at [51, 173] on div "Highlight" at bounding box center [50, 174] width 12 height 3
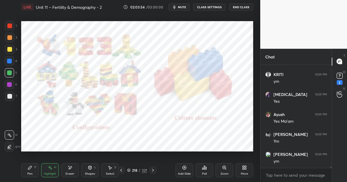
scroll to position [7311, 0]
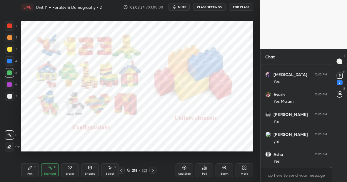
click at [72, 173] on div "Eraser" at bounding box center [70, 174] width 9 height 3
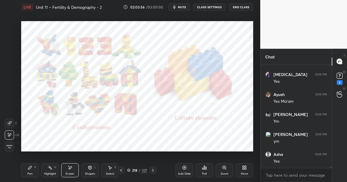
click at [31, 167] on icon at bounding box center [30, 168] width 4 height 4
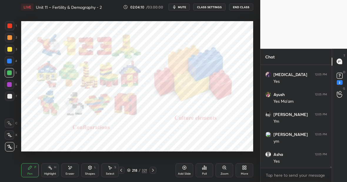
click at [255, 29] on div "Setting up your live class Poll for secs No correct answer Start poll" at bounding box center [137, 86] width 237 height 145
click at [51, 171] on div "Highlight H" at bounding box center [50, 171] width 18 height 14
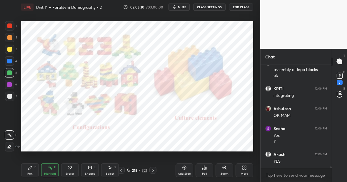
scroll to position [7503, 0]
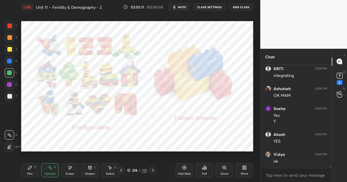
click at [32, 174] on div "Pen P" at bounding box center [30, 171] width 18 height 14
click at [53, 173] on div "Highlight" at bounding box center [50, 174] width 12 height 3
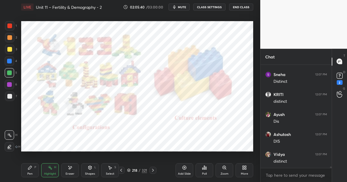
scroll to position [7703, 0]
click at [32, 164] on div "Pen P" at bounding box center [30, 171] width 18 height 14
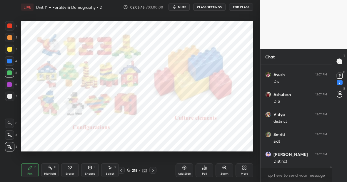
scroll to position [7743, 0]
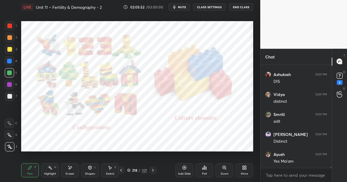
click at [72, 169] on div "Eraser" at bounding box center [70, 171] width 18 height 14
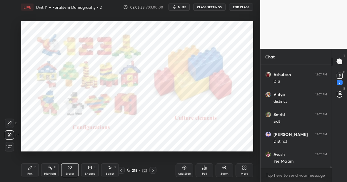
scroll to position [7763, 0]
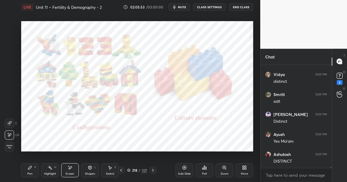
click at [31, 175] on div "Pen P" at bounding box center [30, 171] width 18 height 14
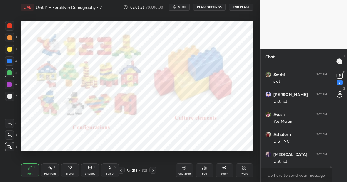
scroll to position [7803, 0]
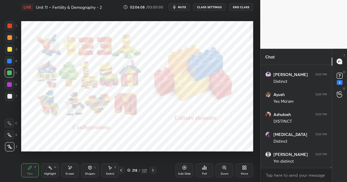
click at [53, 170] on div "Highlight H" at bounding box center [50, 171] width 18 height 14
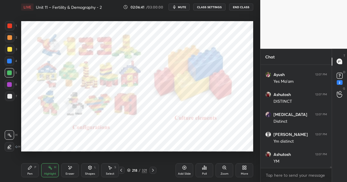
scroll to position [7843, 0]
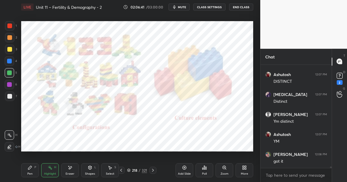
click at [186, 170] on icon at bounding box center [184, 168] width 5 height 5
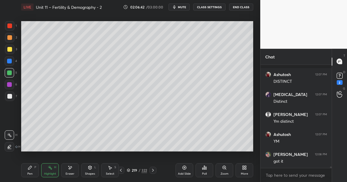
scroll to position [7883, 0]
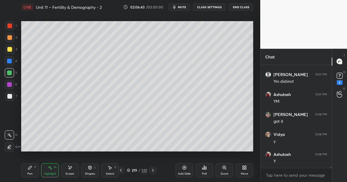
click at [9, 26] on div at bounding box center [9, 26] width 5 height 5
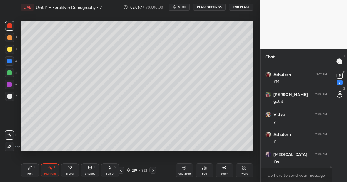
click at [32, 169] on div "Pen P" at bounding box center [30, 171] width 18 height 14
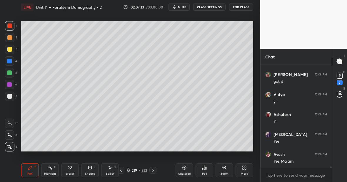
click at [11, 51] on div at bounding box center [9, 49] width 9 height 9
click at [11, 29] on div at bounding box center [9, 25] width 9 height 9
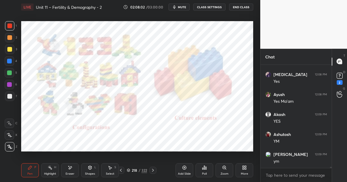
scroll to position [8003, 0]
click at [52, 171] on div "Highlight H" at bounding box center [50, 171] width 18 height 14
click at [12, 61] on div at bounding box center [9, 60] width 9 height 9
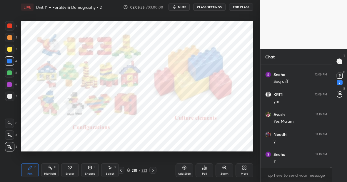
scroll to position [8263, 0]
click at [54, 167] on div "Highlight H" at bounding box center [50, 171] width 18 height 14
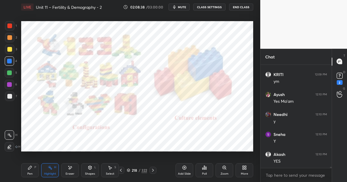
click at [33, 169] on div "Pen P" at bounding box center [30, 171] width 18 height 14
click at [72, 168] on icon at bounding box center [70, 168] width 5 height 5
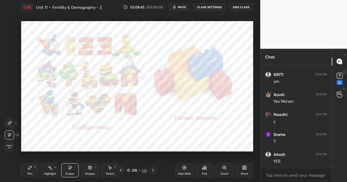
click at [27, 171] on div "Pen P" at bounding box center [30, 171] width 18 height 14
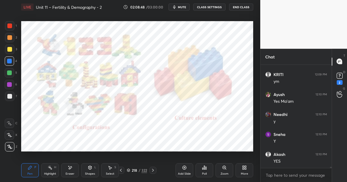
click at [54, 171] on div "Highlight H" at bounding box center [50, 171] width 18 height 14
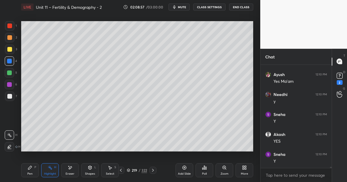
click at [12, 50] on div at bounding box center [9, 49] width 9 height 9
click at [25, 170] on div "Pen P" at bounding box center [30, 171] width 18 height 14
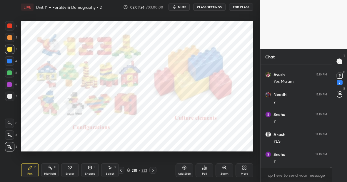
scroll to position [8303, 0]
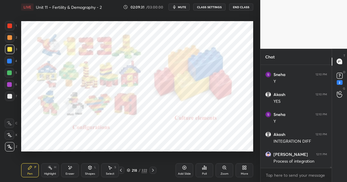
click at [53, 168] on div "Highlight H" at bounding box center [50, 171] width 18 height 14
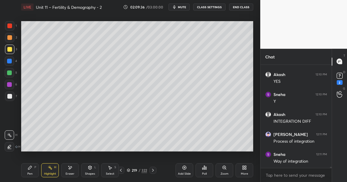
scroll to position [8363, 0]
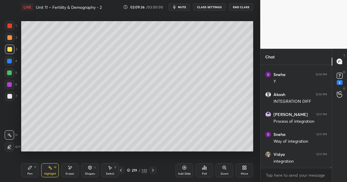
click at [9, 74] on div at bounding box center [9, 73] width 5 height 5
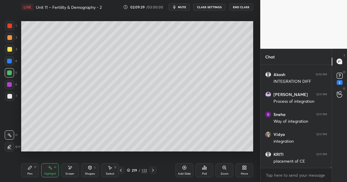
click at [31, 167] on icon at bounding box center [30, 168] width 5 height 5
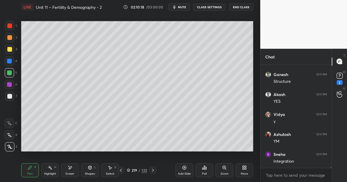
scroll to position [8549, 0]
click at [144, 169] on div "322" at bounding box center [145, 170] width 6 height 5
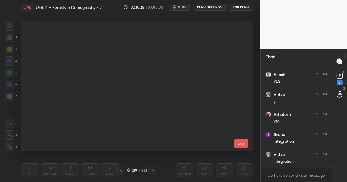
scroll to position [129, 229]
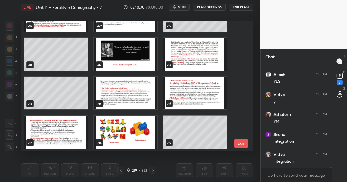
click at [205, 44] on img "grid" at bounding box center [195, 54] width 64 height 33
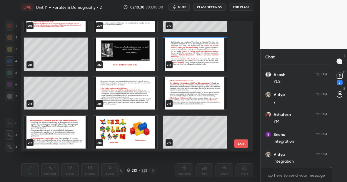
click at [205, 44] on img "grid" at bounding box center [195, 54] width 64 height 33
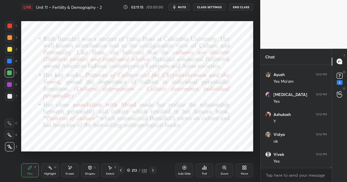
scroll to position [8775, 0]
click at [144, 169] on div "322" at bounding box center [145, 170] width 6 height 5
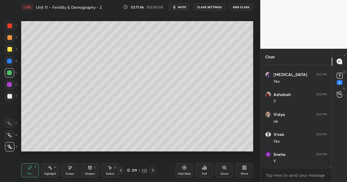
scroll to position [8795, 0]
click at [51, 174] on div "Highlight" at bounding box center [50, 174] width 12 height 3
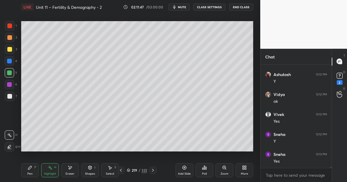
scroll to position [8815, 0]
click at [34, 169] on div "Pen P" at bounding box center [30, 171] width 18 height 14
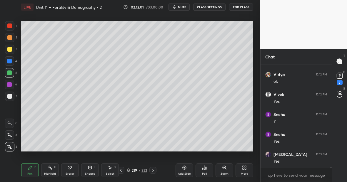
click at [12, 96] on div at bounding box center [9, 96] width 9 height 9
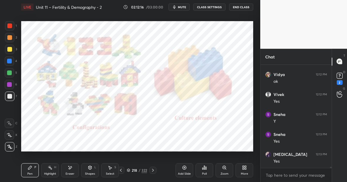
scroll to position [8835, 0]
click at [31, 167] on icon at bounding box center [30, 168] width 4 height 4
click at [11, 59] on div at bounding box center [9, 60] width 9 height 9
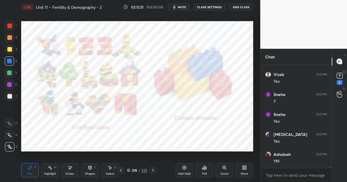
drag, startPoint x: 55, startPoint y: 172, endPoint x: 55, endPoint y: 168, distance: 3.5
click at [56, 167] on div "Highlight H" at bounding box center [50, 171] width 18 height 14
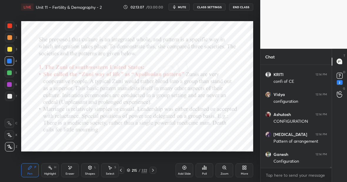
scroll to position [9095, 0]
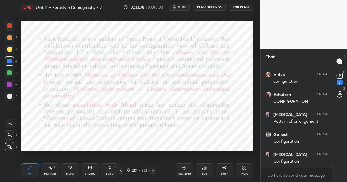
click at [51, 169] on div "Highlight H" at bounding box center [50, 171] width 18 height 14
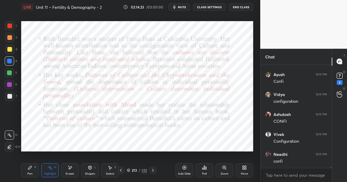
scroll to position [9655, 0]
click at [31, 168] on icon at bounding box center [30, 168] width 5 height 5
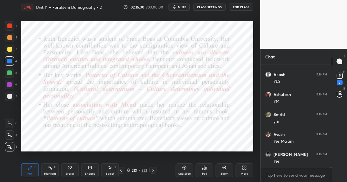
scroll to position [10135, 0]
click at [184, 170] on icon at bounding box center [184, 168] width 5 height 5
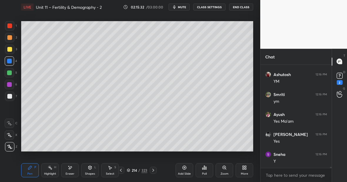
click at [11, 50] on div at bounding box center [9, 49] width 5 height 5
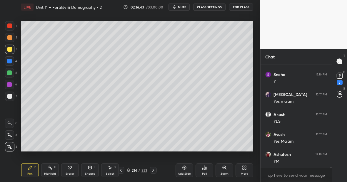
scroll to position [10235, 0]
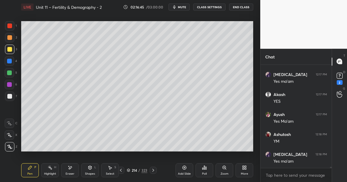
click at [36, 171] on div "Pen P" at bounding box center [30, 171] width 18 height 14
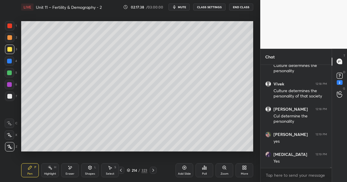
scroll to position [10462, 0]
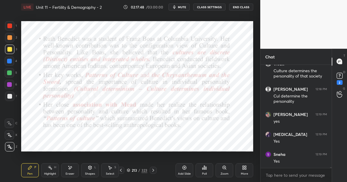
click at [11, 77] on div at bounding box center [9, 72] width 9 height 9
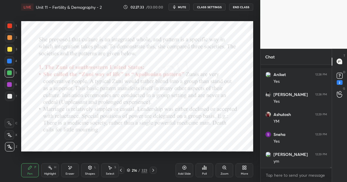
scroll to position [12092, 0]
click at [54, 170] on div "Highlight H" at bounding box center [50, 171] width 18 height 14
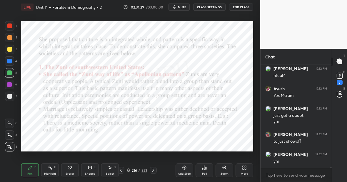
scroll to position [12764, 0]
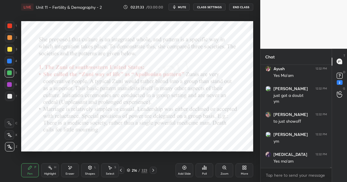
click at [52, 169] on div "Highlight H" at bounding box center [50, 171] width 18 height 14
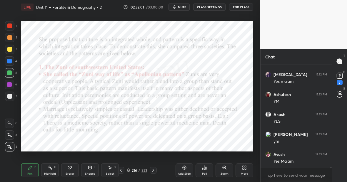
scroll to position [12864, 0]
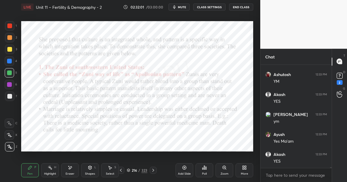
click at [11, 27] on div at bounding box center [9, 26] width 5 height 5
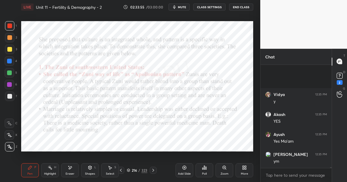
scroll to position [13204, 0]
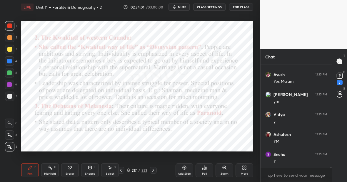
click at [10, 62] on div at bounding box center [9, 61] width 5 height 5
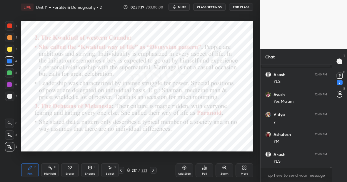
scroll to position [12076, 0]
click at [184, 168] on icon at bounding box center [184, 168] width 5 height 5
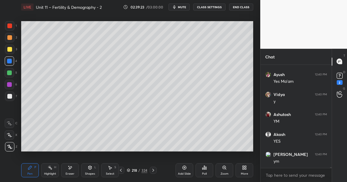
click at [9, 49] on div at bounding box center [9, 49] width 5 height 5
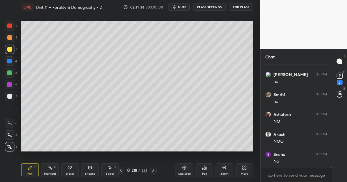
scroll to position [12216, 0]
click at [11, 25] on div at bounding box center [9, 26] width 5 height 5
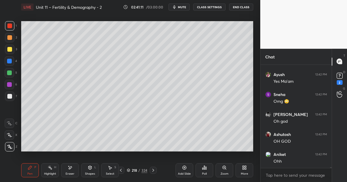
scroll to position [12516, 0]
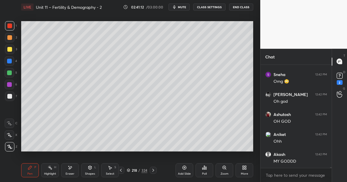
click at [49, 173] on div "Highlight H" at bounding box center [50, 171] width 18 height 14
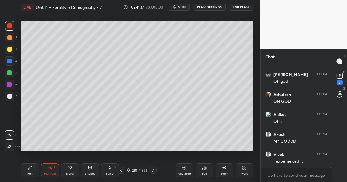
scroll to position [12556, 0]
click at [31, 170] on div "Pen P" at bounding box center [30, 171] width 18 height 14
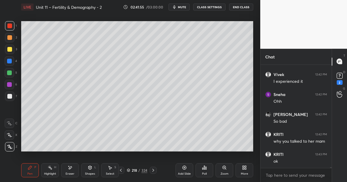
scroll to position [12636, 0]
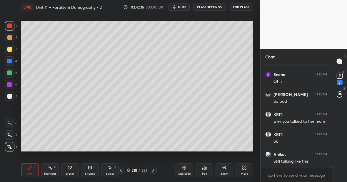
click at [53, 172] on div "Highlight H" at bounding box center [50, 171] width 18 height 14
click at [30, 164] on div "Pen P" at bounding box center [30, 171] width 18 height 14
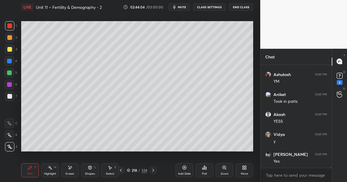
scroll to position [12981, 0]
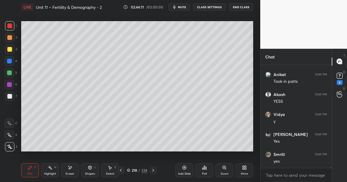
click at [51, 169] on icon at bounding box center [50, 168] width 5 height 5
click at [33, 168] on div "Pen P" at bounding box center [30, 171] width 18 height 14
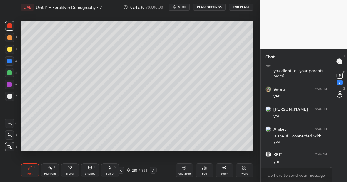
scroll to position [13112, 0]
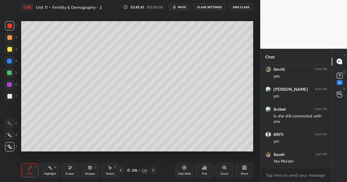
click at [48, 172] on div "Highlight H" at bounding box center [50, 171] width 18 height 14
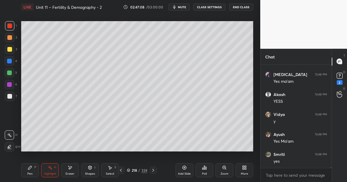
scroll to position [13463, 0]
click at [186, 168] on icon at bounding box center [184, 168] width 5 height 5
click at [10, 49] on div at bounding box center [9, 49] width 5 height 5
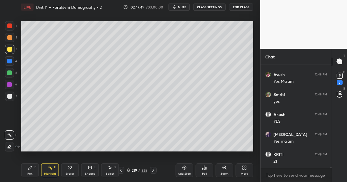
scroll to position [13523, 0]
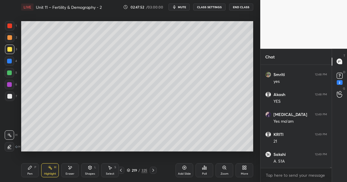
click at [29, 173] on div "Pen" at bounding box center [29, 174] width 5 height 3
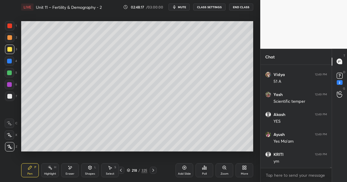
scroll to position [13683, 0]
click at [184, 170] on icon at bounding box center [184, 168] width 5 height 5
click at [11, 49] on div at bounding box center [9, 49] width 5 height 5
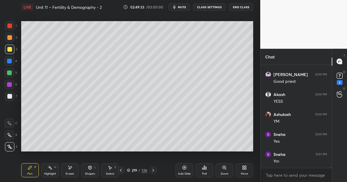
scroll to position [13863, 0]
click at [10, 26] on div at bounding box center [9, 26] width 5 height 5
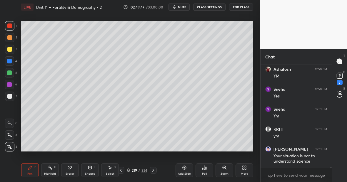
scroll to position [13910, 0]
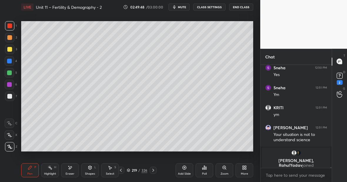
click at [13, 49] on div at bounding box center [9, 49] width 9 height 9
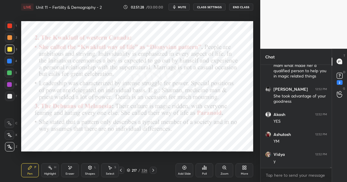
scroll to position [13694, 0]
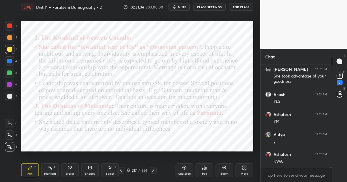
click at [11, 85] on div at bounding box center [9, 84] width 9 height 9
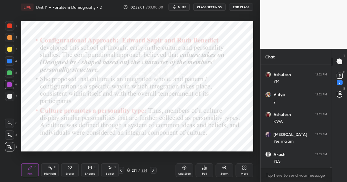
scroll to position [13754, 0]
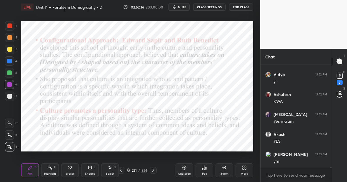
click at [10, 61] on div at bounding box center [9, 61] width 5 height 5
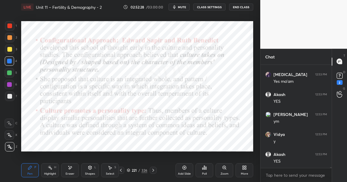
scroll to position [13814, 0]
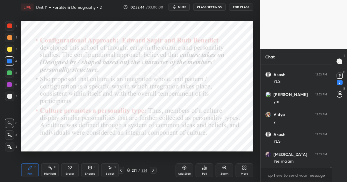
click at [10, 144] on div at bounding box center [9, 146] width 9 height 9
click at [51, 173] on div "Highlight" at bounding box center [50, 174] width 12 height 3
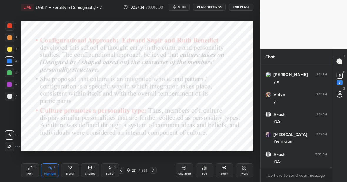
click at [29, 168] on icon at bounding box center [30, 168] width 5 height 5
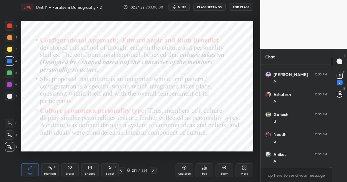
scroll to position [13985, 0]
click at [48, 169] on icon at bounding box center [50, 168] width 5 height 5
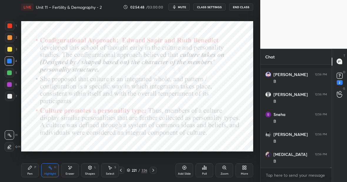
scroll to position [14267, 0]
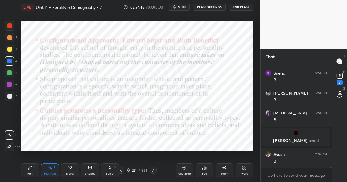
click at [205, 169] on icon at bounding box center [204, 168] width 1 height 4
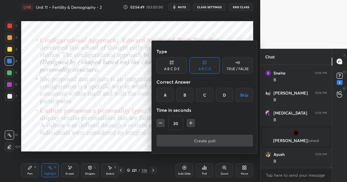
click at [243, 95] on button "Skip" at bounding box center [244, 95] width 17 height 14
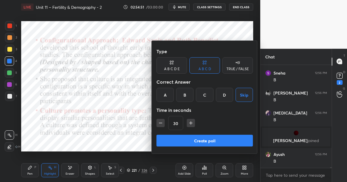
click at [205, 141] on button "Create poll" at bounding box center [205, 141] width 97 height 12
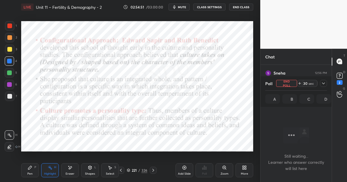
scroll to position [2, 2]
click at [11, 61] on div at bounding box center [9, 61] width 5 height 5
click at [31, 169] on div "Pen P" at bounding box center [30, 171] width 18 height 14
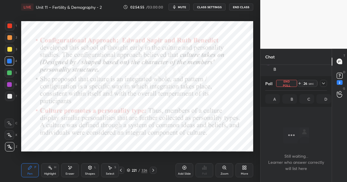
click at [73, 164] on div "Eraser" at bounding box center [70, 171] width 18 height 14
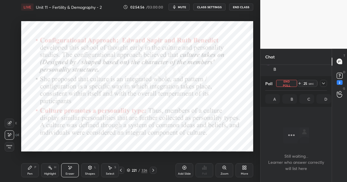
click at [32, 172] on div "Pen P" at bounding box center [30, 171] width 18 height 14
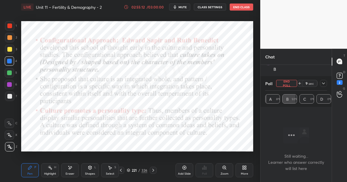
scroll to position [14343, 0]
click at [11, 26] on div at bounding box center [9, 26] width 5 height 5
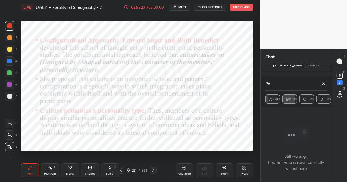
click at [31, 171] on div "Pen P" at bounding box center [30, 171] width 18 height 14
click at [326, 82] on div at bounding box center [323, 83] width 7 height 7
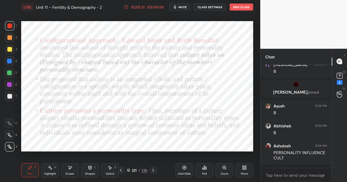
scroll to position [14314, 0]
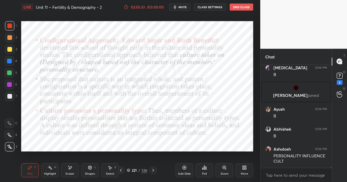
click at [51, 173] on div "Highlight" at bounding box center [50, 174] width 12 height 3
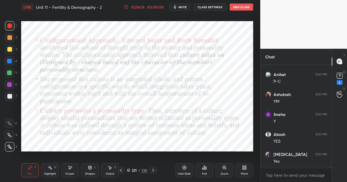
scroll to position [14259, 0]
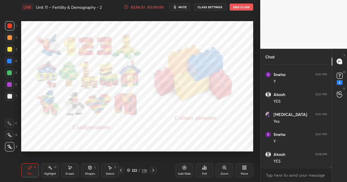
click at [51, 175] on div "Highlight H" at bounding box center [50, 171] width 18 height 14
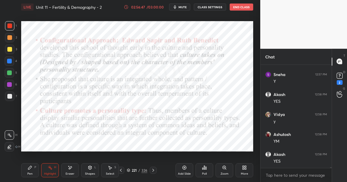
scroll to position [14359, 0]
click at [32, 169] on div "Pen P" at bounding box center [30, 171] width 18 height 14
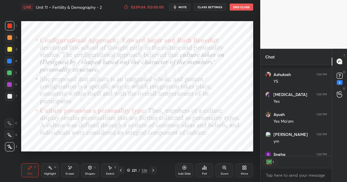
scroll to position [15072, 0]
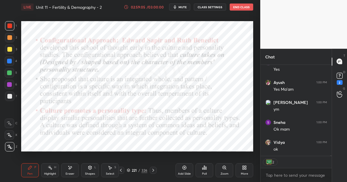
click at [184, 169] on icon at bounding box center [184, 168] width 5 height 5
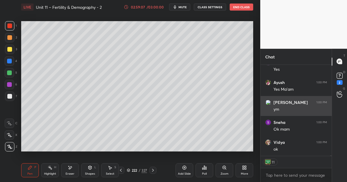
scroll to position [15092, 0]
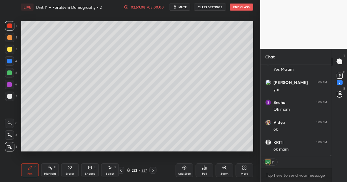
click at [12, 49] on div at bounding box center [9, 49] width 9 height 9
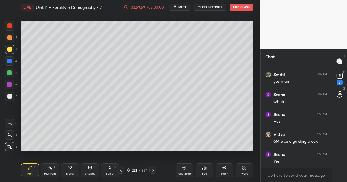
scroll to position [15220, 0]
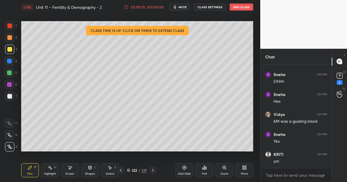
click at [11, 26] on div at bounding box center [9, 26] width 5 height 5
click at [12, 48] on div at bounding box center [9, 49] width 9 height 9
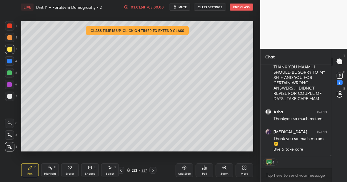
scroll to position [15245, 0]
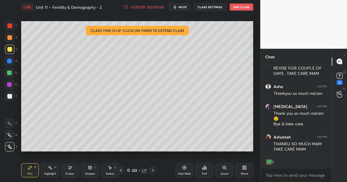
click at [11, 62] on div at bounding box center [9, 60] width 9 height 9
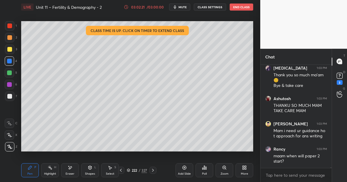
scroll to position [2, 2]
click at [11, 50] on div at bounding box center [9, 49] width 5 height 5
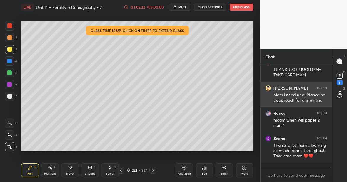
scroll to position [15320, 0]
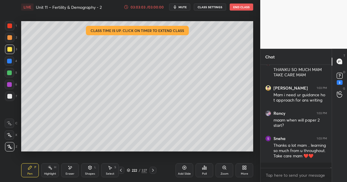
click at [71, 170] on icon at bounding box center [70, 168] width 5 height 5
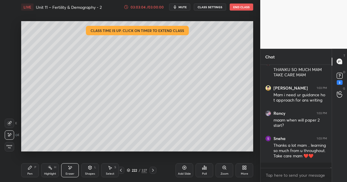
click at [36, 168] on div "Pen P" at bounding box center [30, 171] width 18 height 14
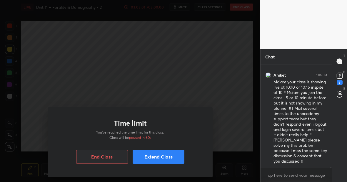
scroll to position [15578, 0]
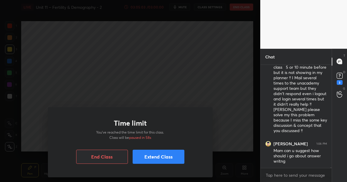
click at [157, 157] on button "Extend Class" at bounding box center [159, 157] width 52 height 14
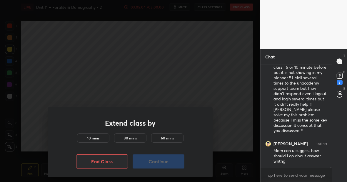
click at [99, 140] on div "10 mins" at bounding box center [93, 138] width 32 height 9
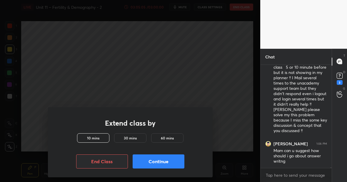
scroll to position [15595, 0]
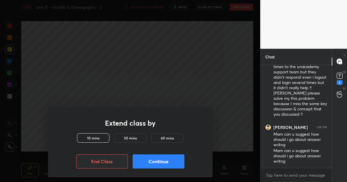
click at [162, 162] on button "Continue" at bounding box center [159, 162] width 52 height 14
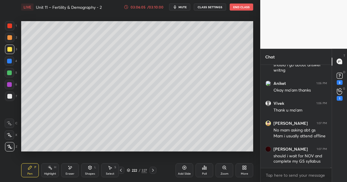
scroll to position [15706, 0]
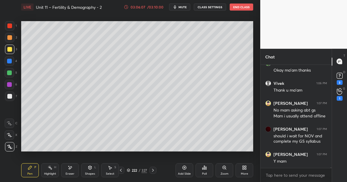
click at [12, 39] on div at bounding box center [9, 37] width 9 height 9
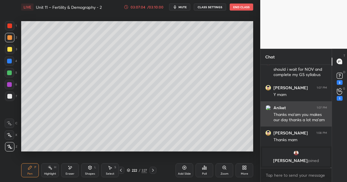
scroll to position [15560, 0]
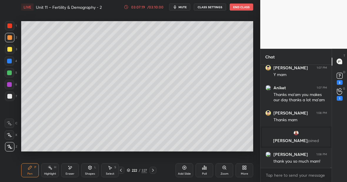
click at [74, 164] on div "Eraser" at bounding box center [70, 171] width 18 height 14
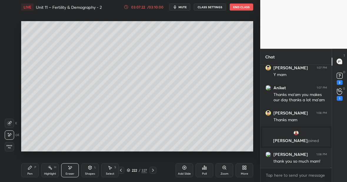
click at [27, 165] on div "Pen P" at bounding box center [30, 171] width 18 height 14
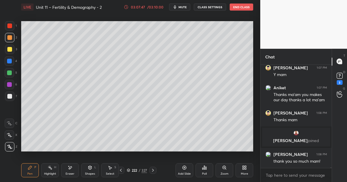
click at [240, 5] on button "End Class" at bounding box center [242, 7] width 24 height 7
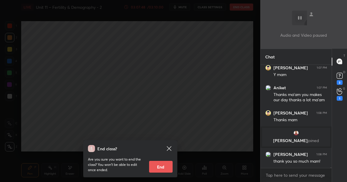
click at [162, 168] on button "End" at bounding box center [161, 167] width 24 height 12
type textarea "x"
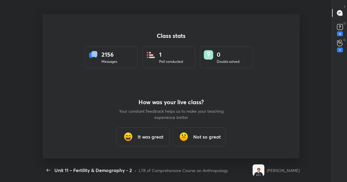
scroll to position [145, 343]
